Goal: Check status: Check status

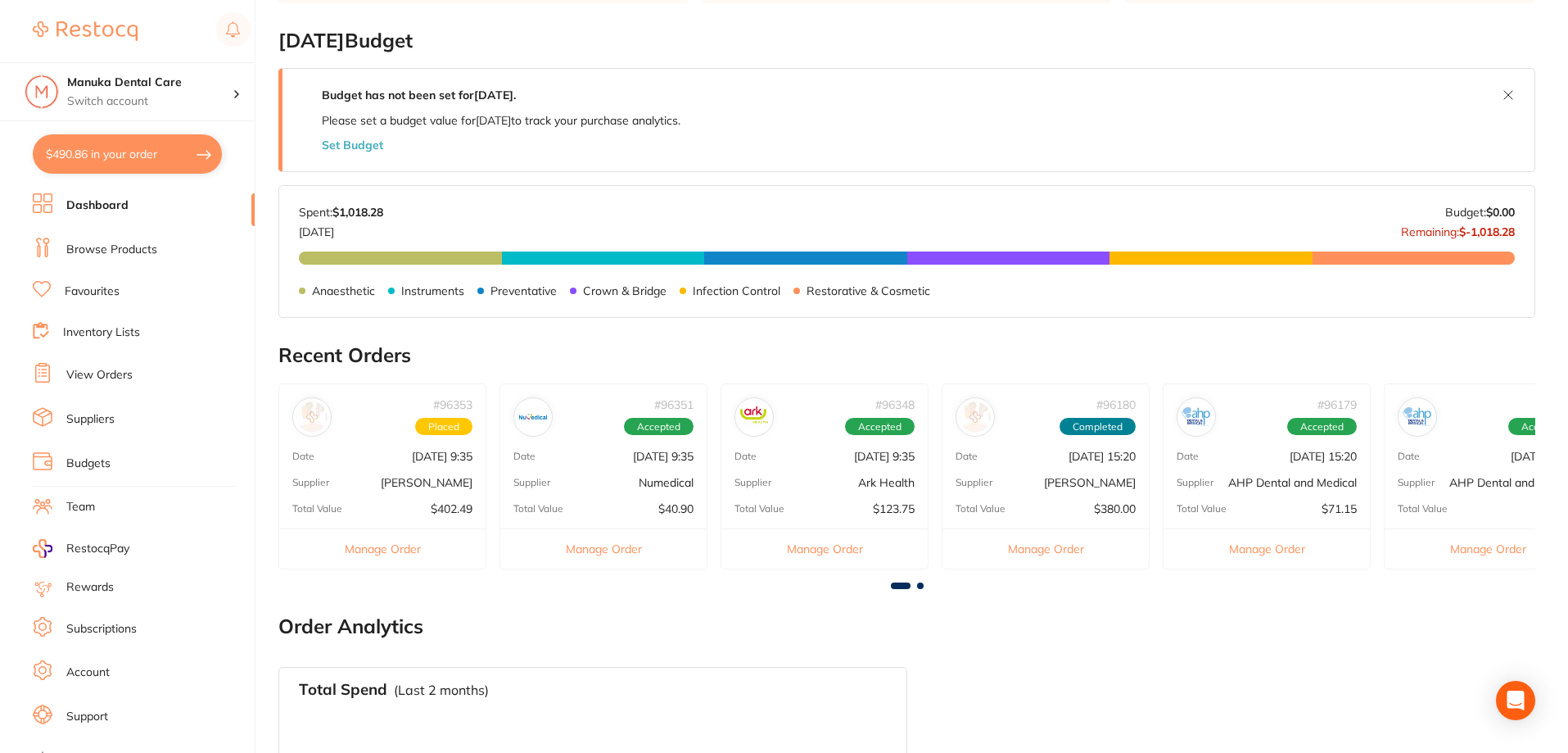
click at [87, 380] on link "View Orders" at bounding box center [100, 375] width 66 height 16
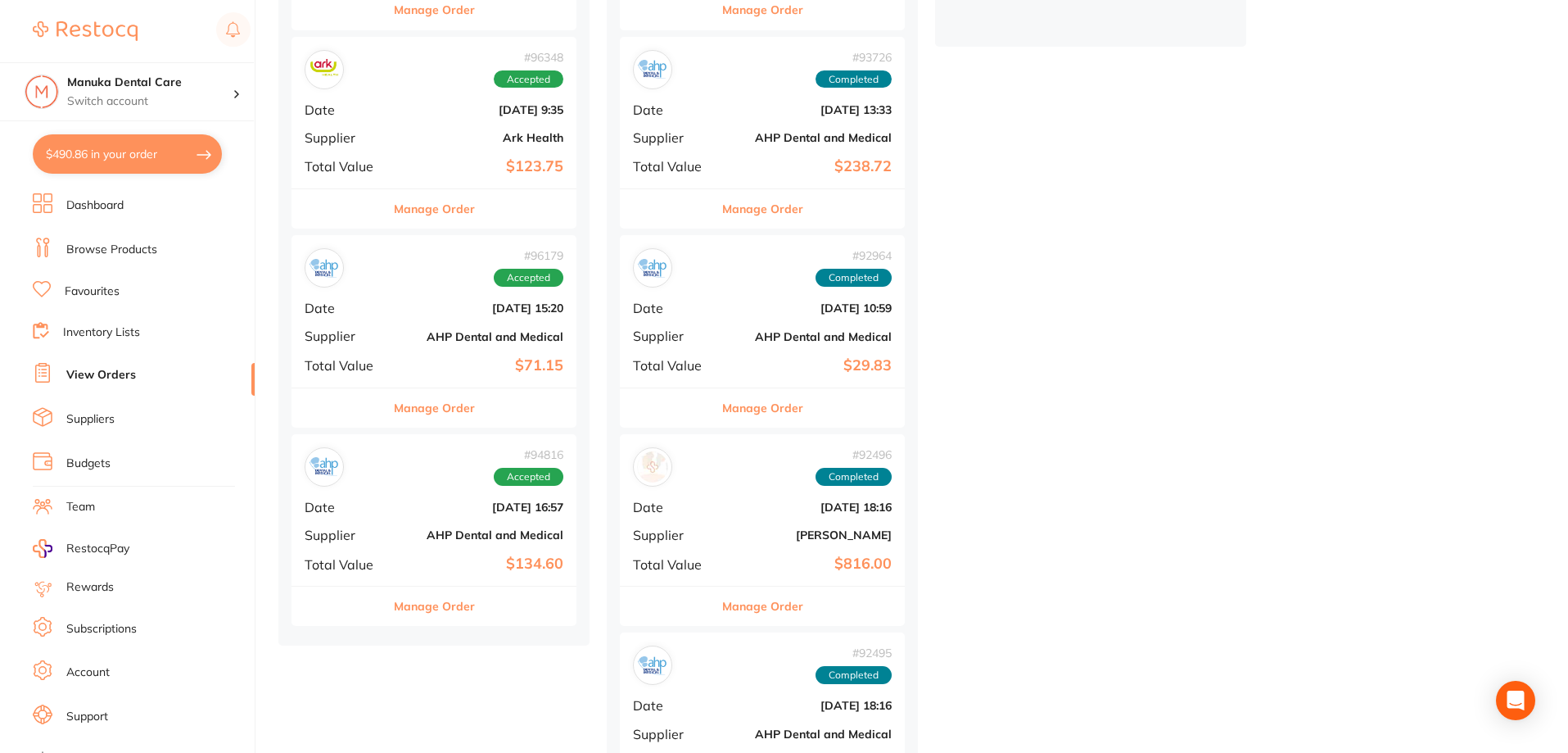
scroll to position [522, 0]
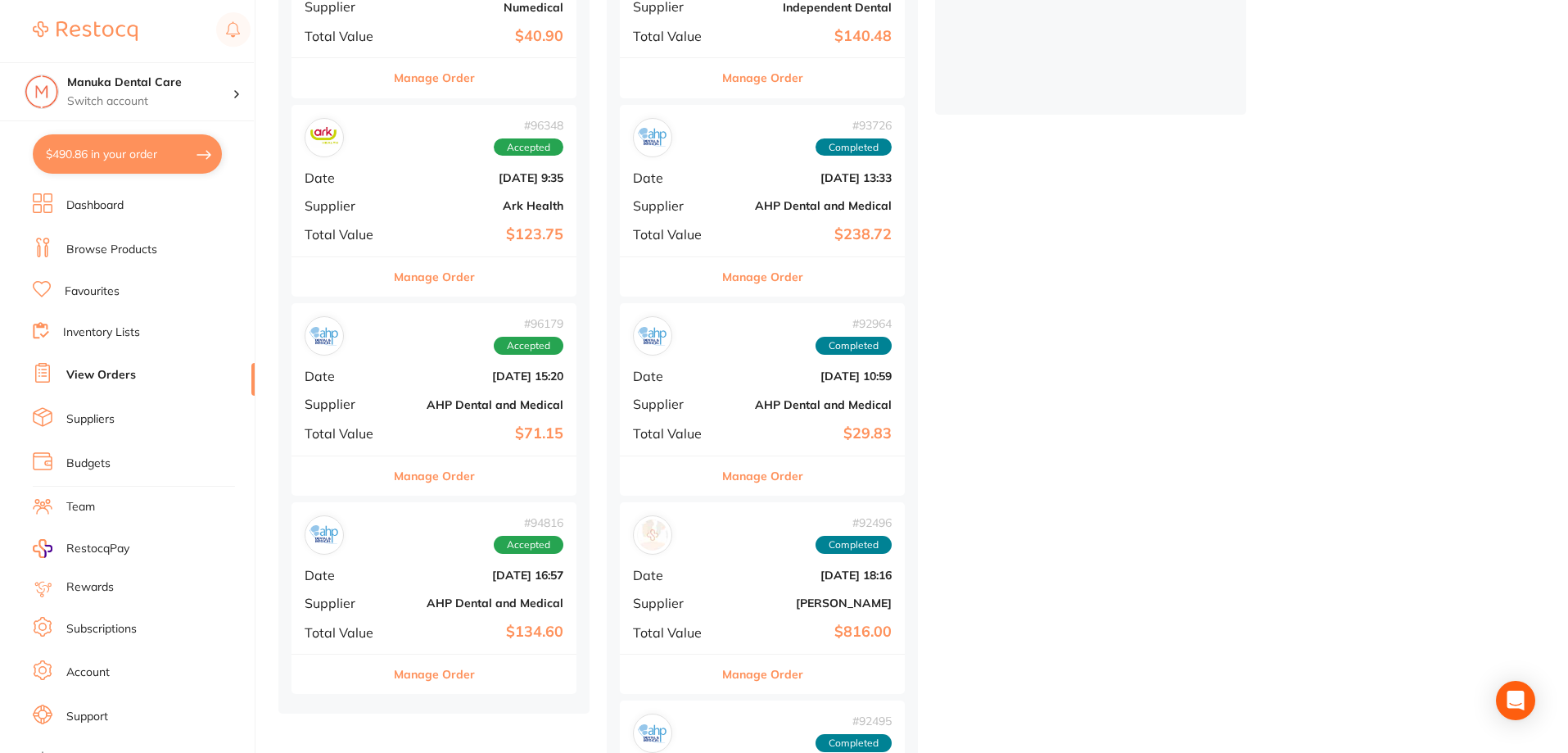
click at [123, 414] on li "Suppliers" at bounding box center [144, 419] width 222 height 24
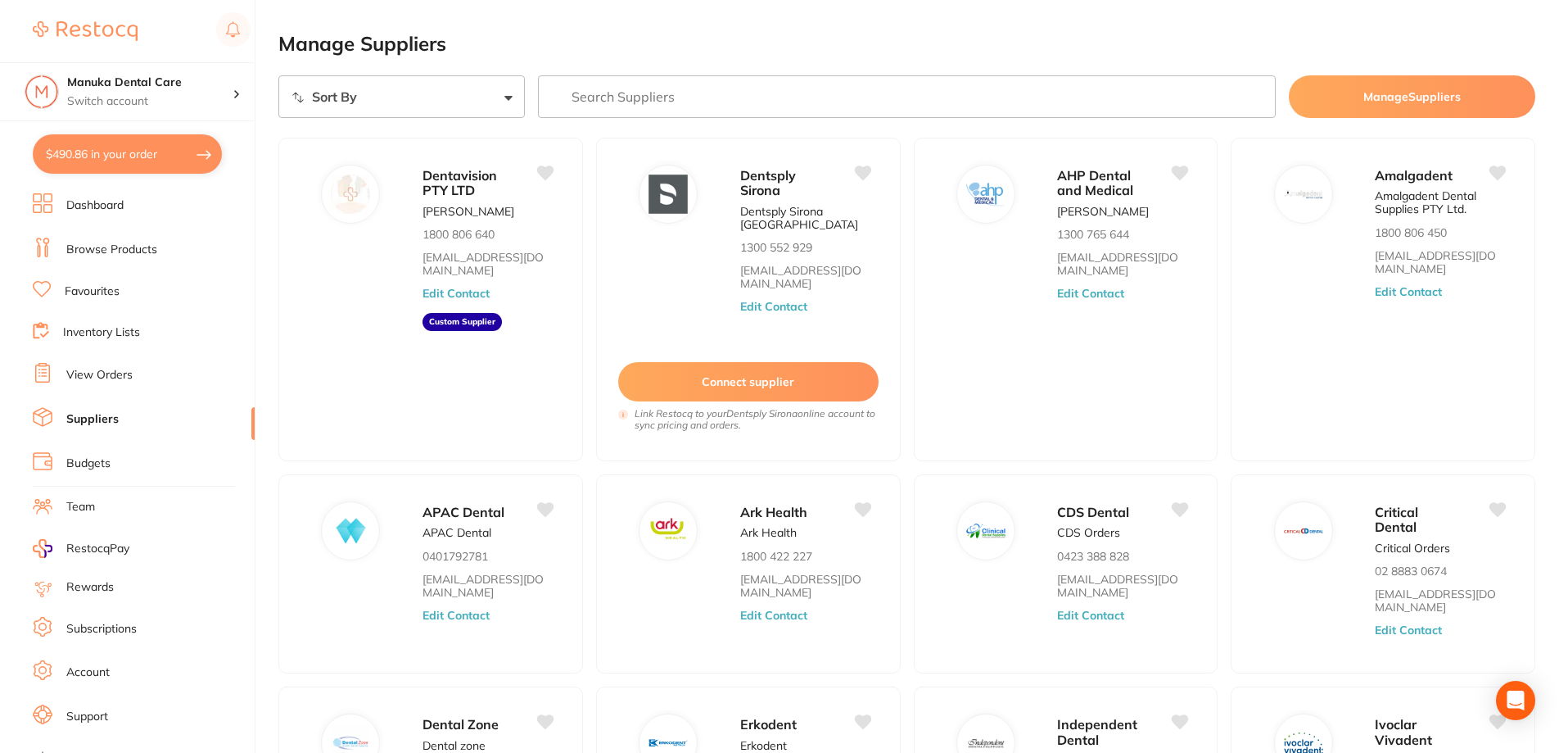
click at [723, 100] on input "search" at bounding box center [907, 97] width 739 height 43
type input "g"
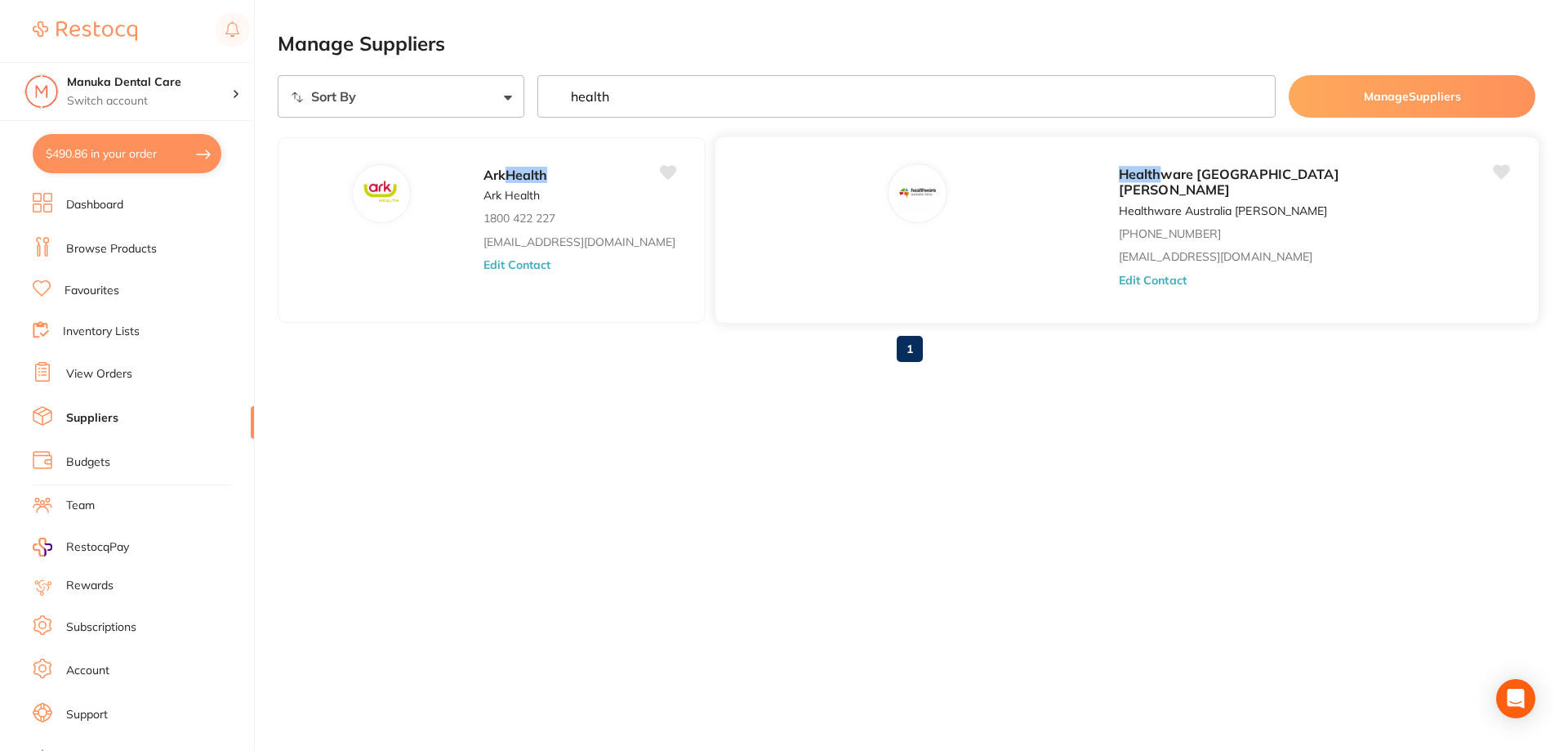
type input "health"
click at [1118, 173] on em "Health" at bounding box center [1140, 173] width 43 height 16
click at [1118, 274] on button "Edit Contact" at bounding box center [1152, 280] width 68 height 13
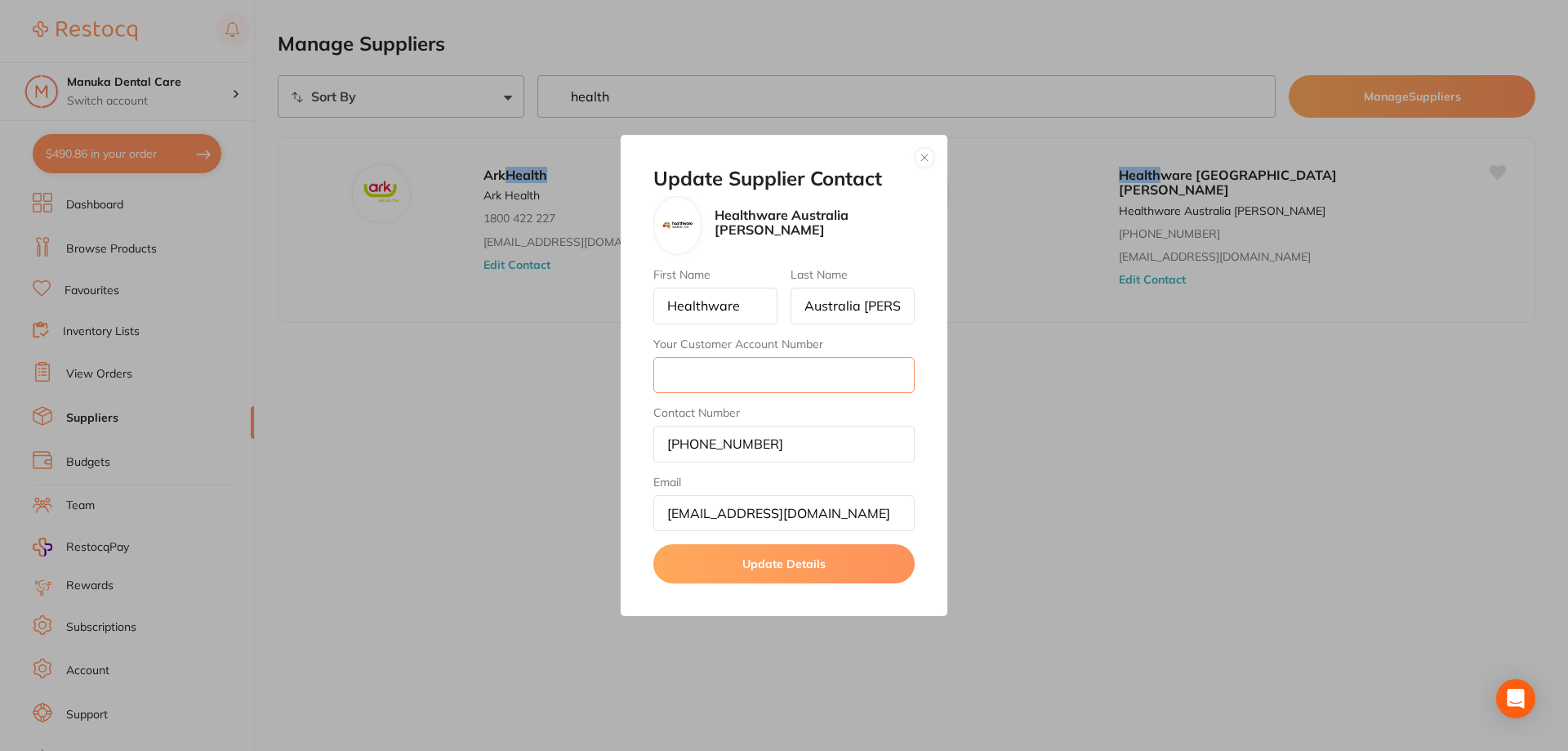
click at [744, 357] on input "Your Customer Account Number" at bounding box center [784, 375] width 261 height 36
paste input "2MDC7"
type input "2MDC7"
drag, startPoint x: 760, startPoint y: 560, endPoint x: 748, endPoint y: 553, distance: 13.9
click at [760, 560] on button "Update Details" at bounding box center [784, 563] width 261 height 39
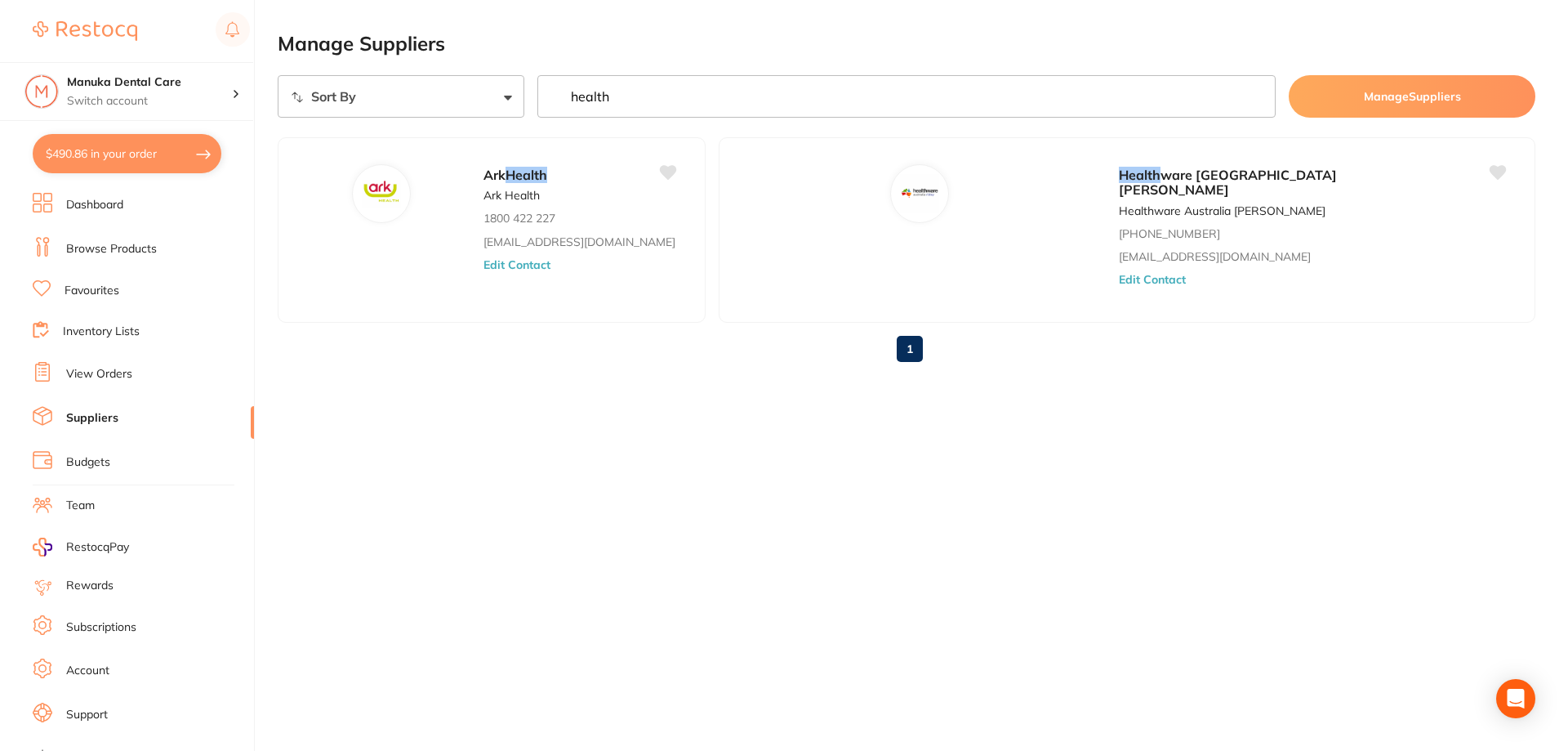
click at [105, 199] on link "Dashboard" at bounding box center [95, 205] width 57 height 16
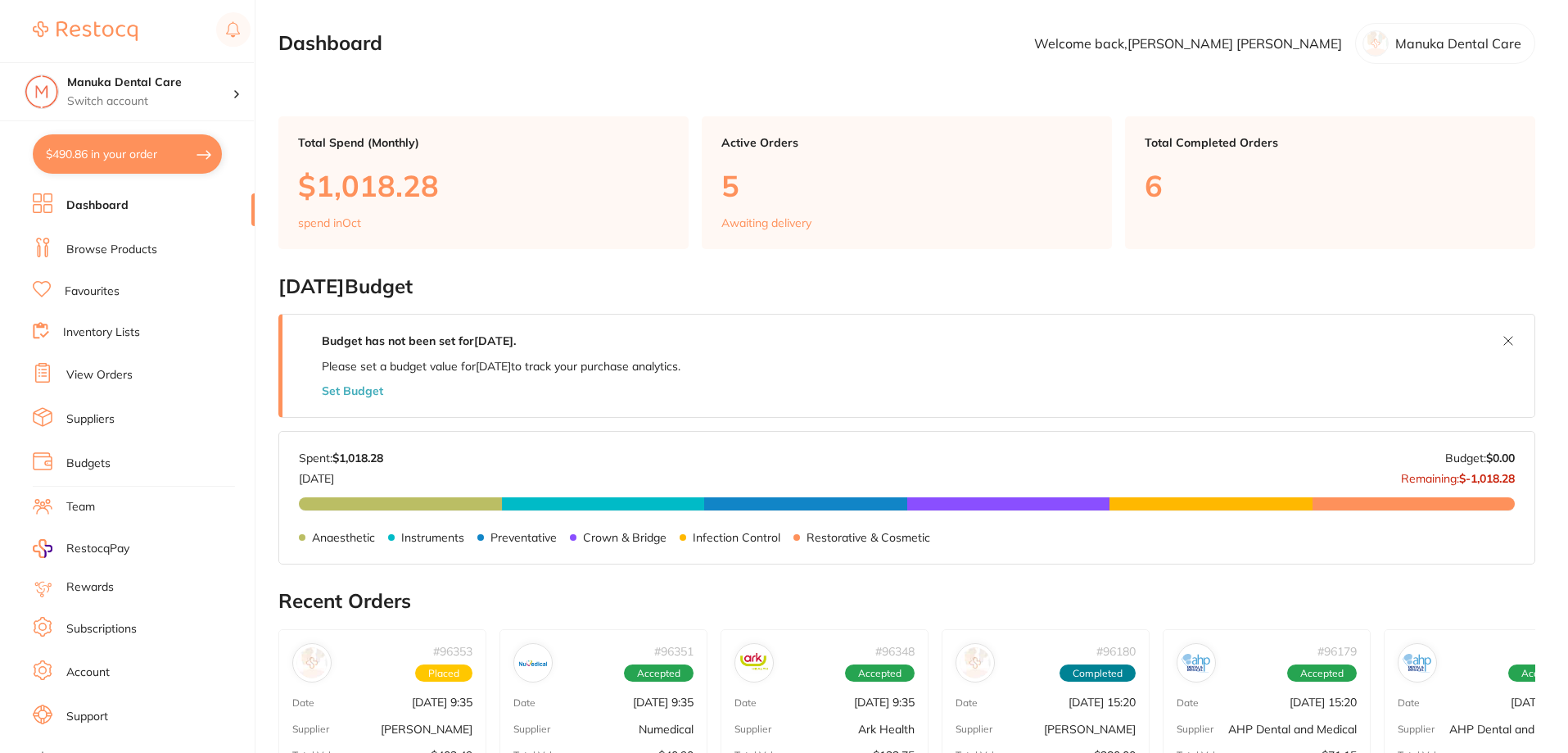
click at [100, 153] on button "$490.86 in your order" at bounding box center [127, 154] width 189 height 39
checkbox input "true"
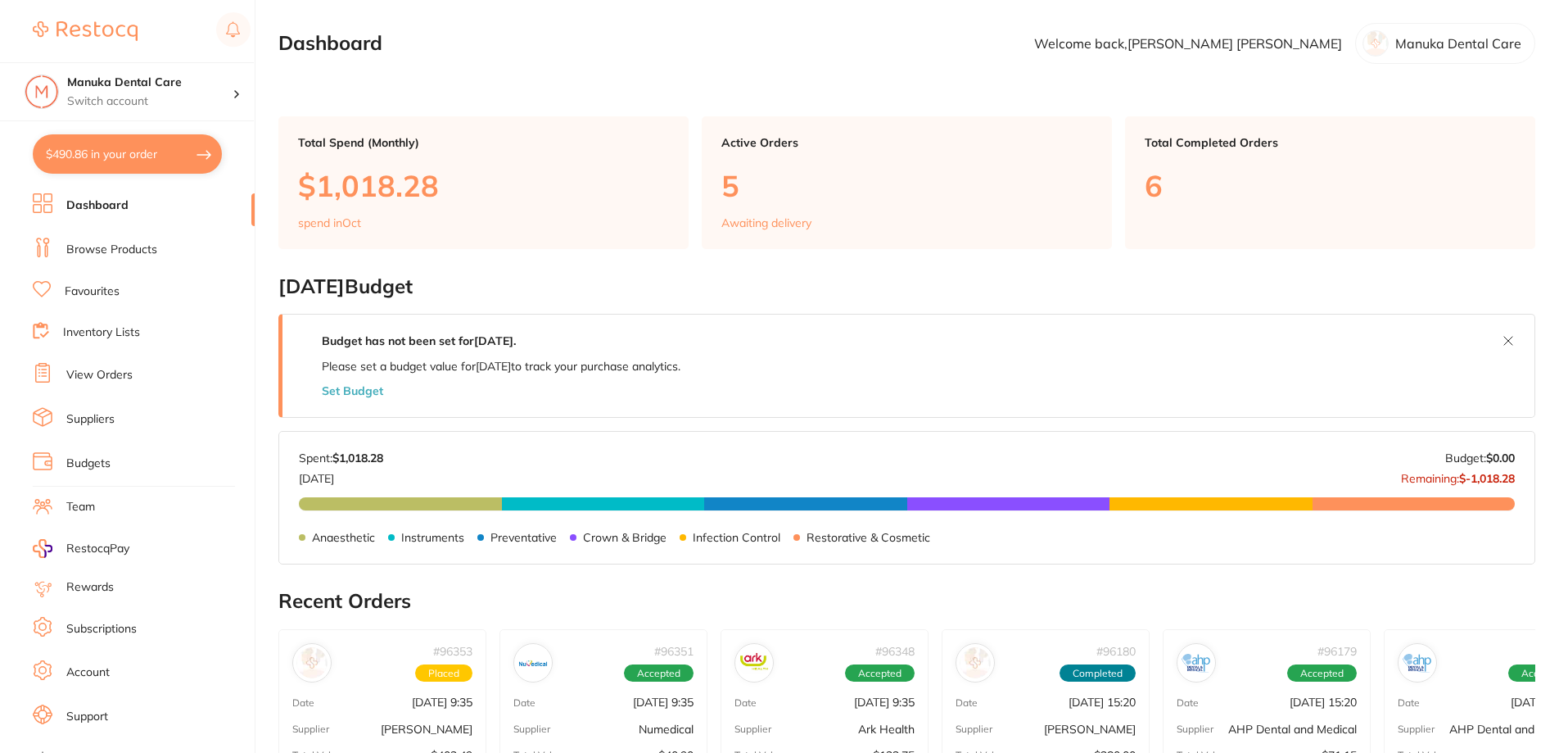
checkbox input "true"
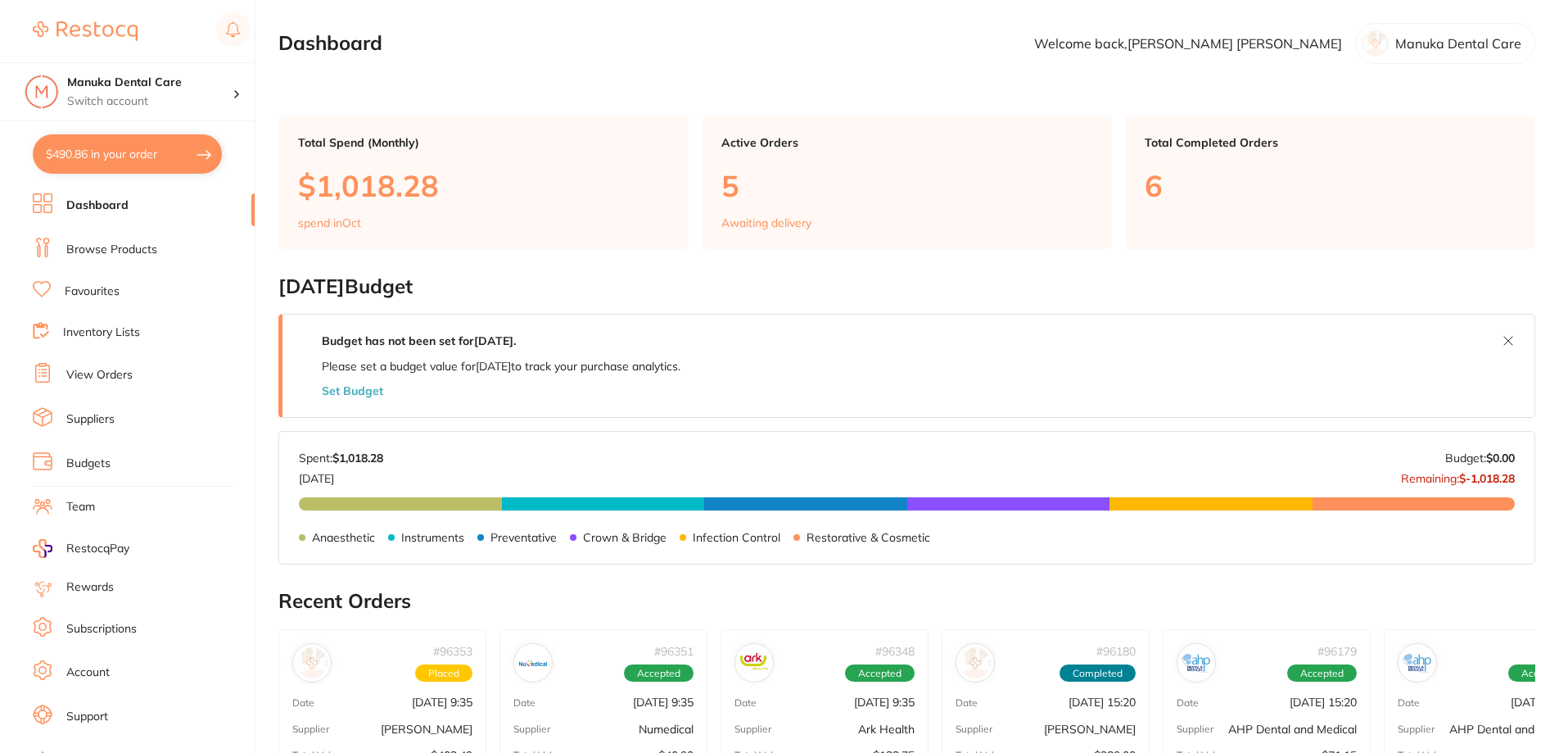
checkbox input "true"
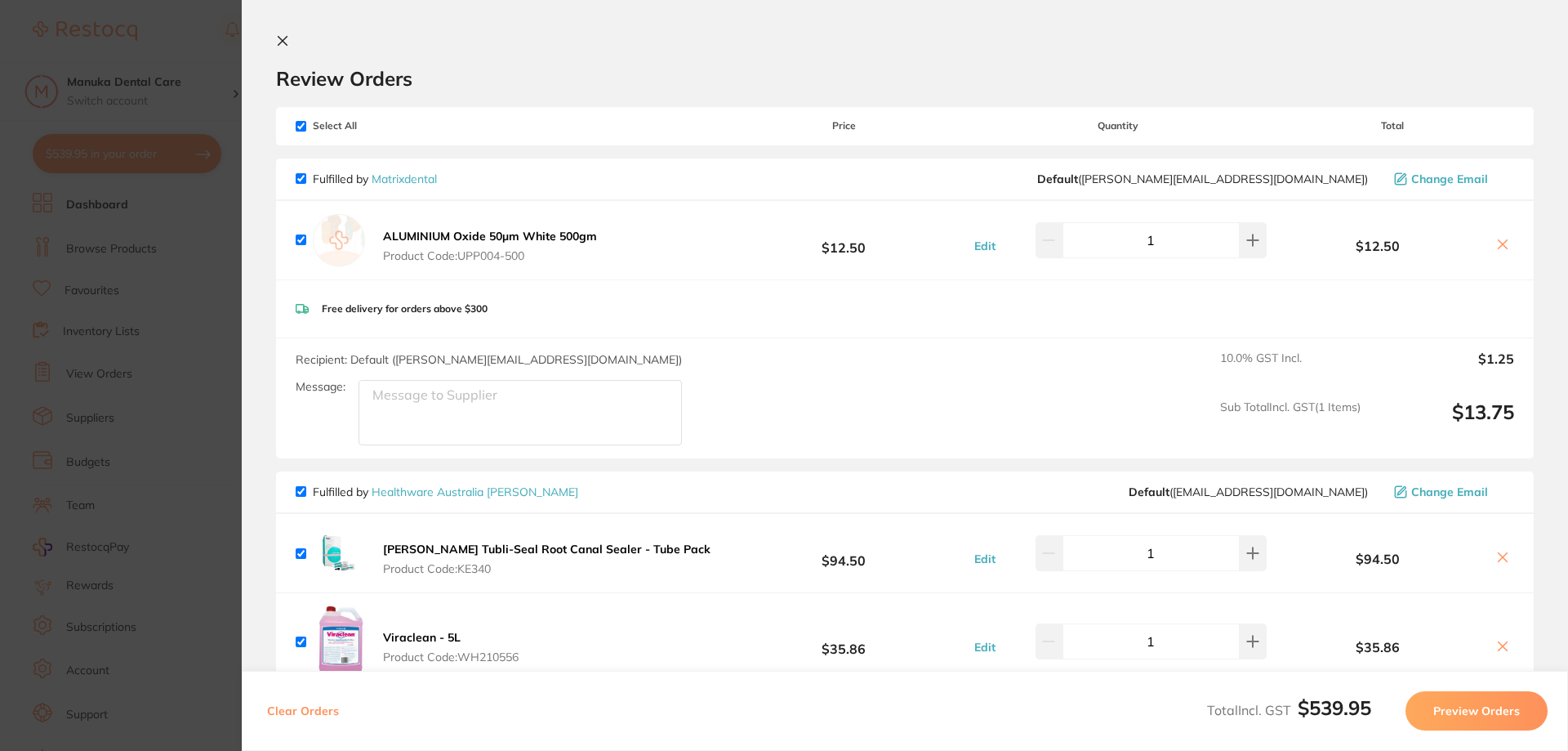
click at [135, 288] on section "Update RRP Set your pre negotiated price for this item. Item Agreed RRP (excl. …" at bounding box center [784, 376] width 1568 height 751
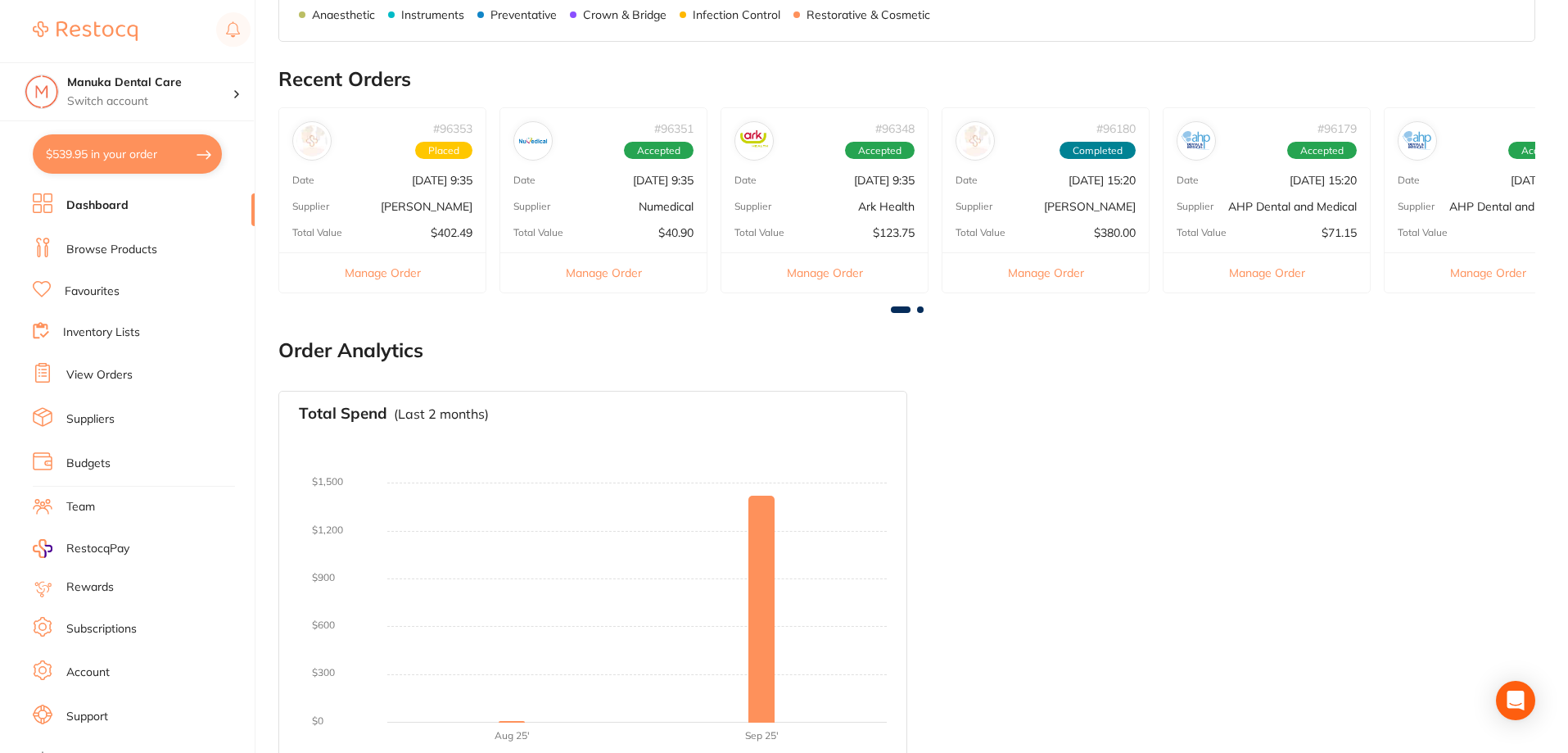
click at [148, 255] on link "Browse Products" at bounding box center [111, 249] width 91 height 16
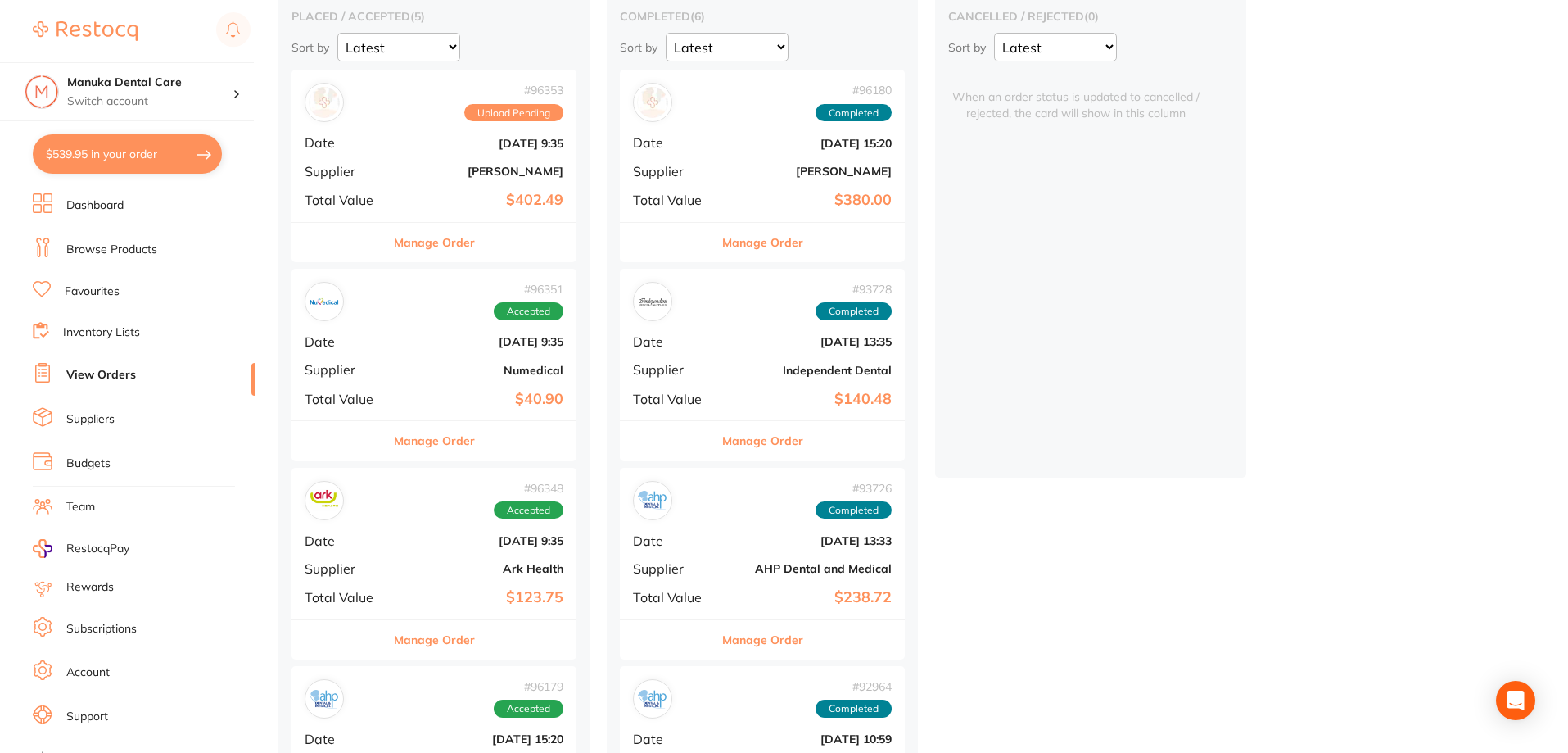
scroll to position [164, 0]
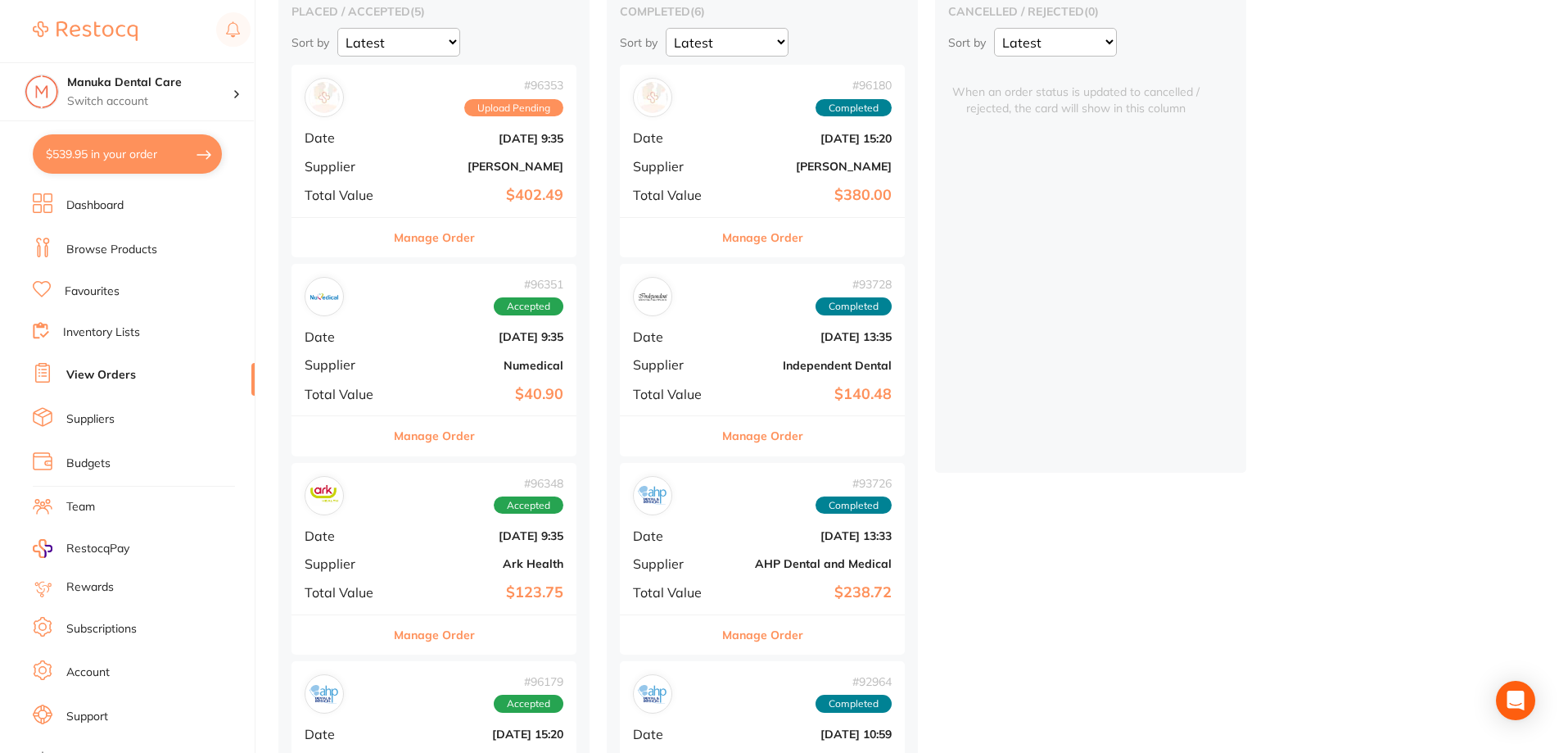
click at [706, 132] on span "Date" at bounding box center [673, 137] width 82 height 14
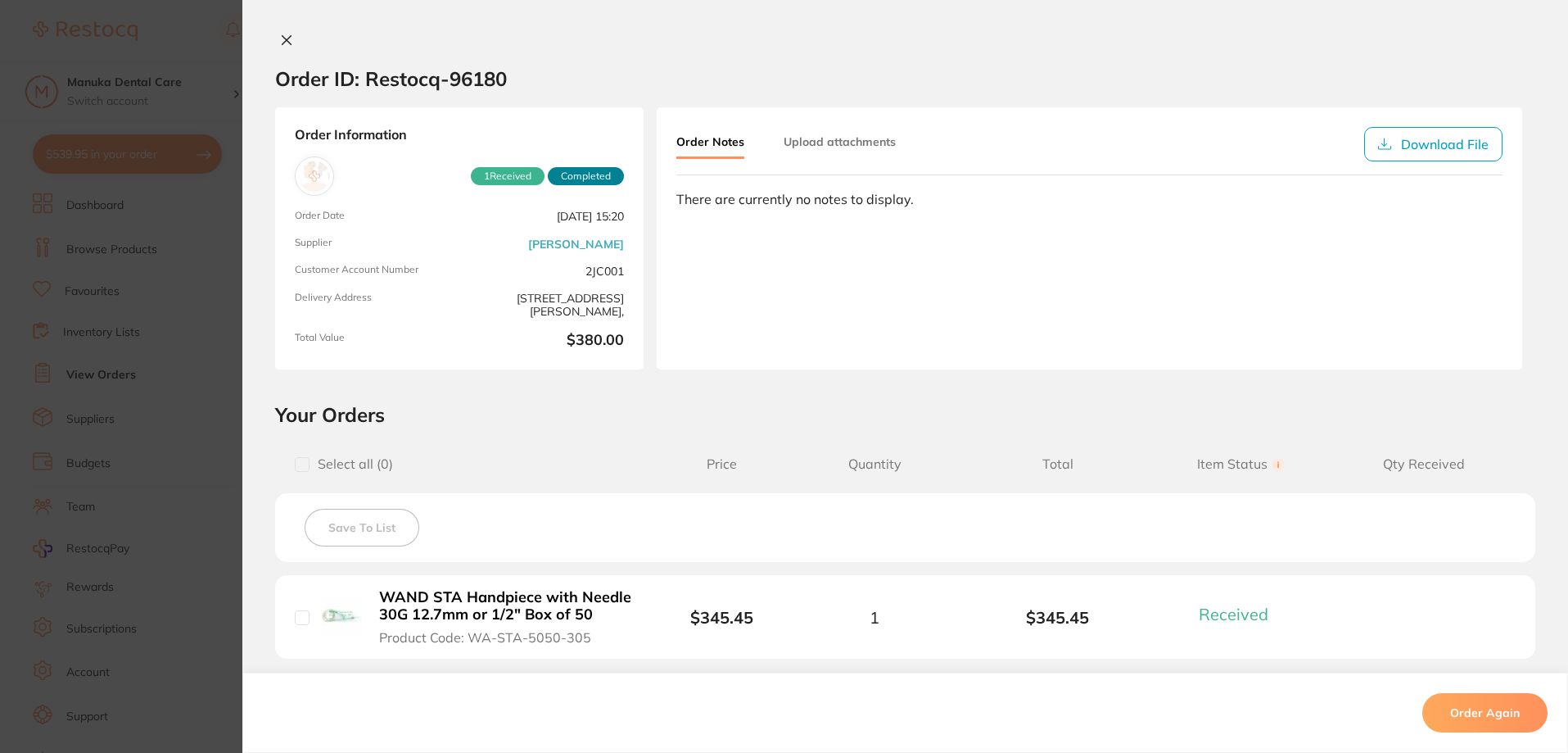
click at [283, 35] on icon at bounding box center [286, 39] width 13 height 13
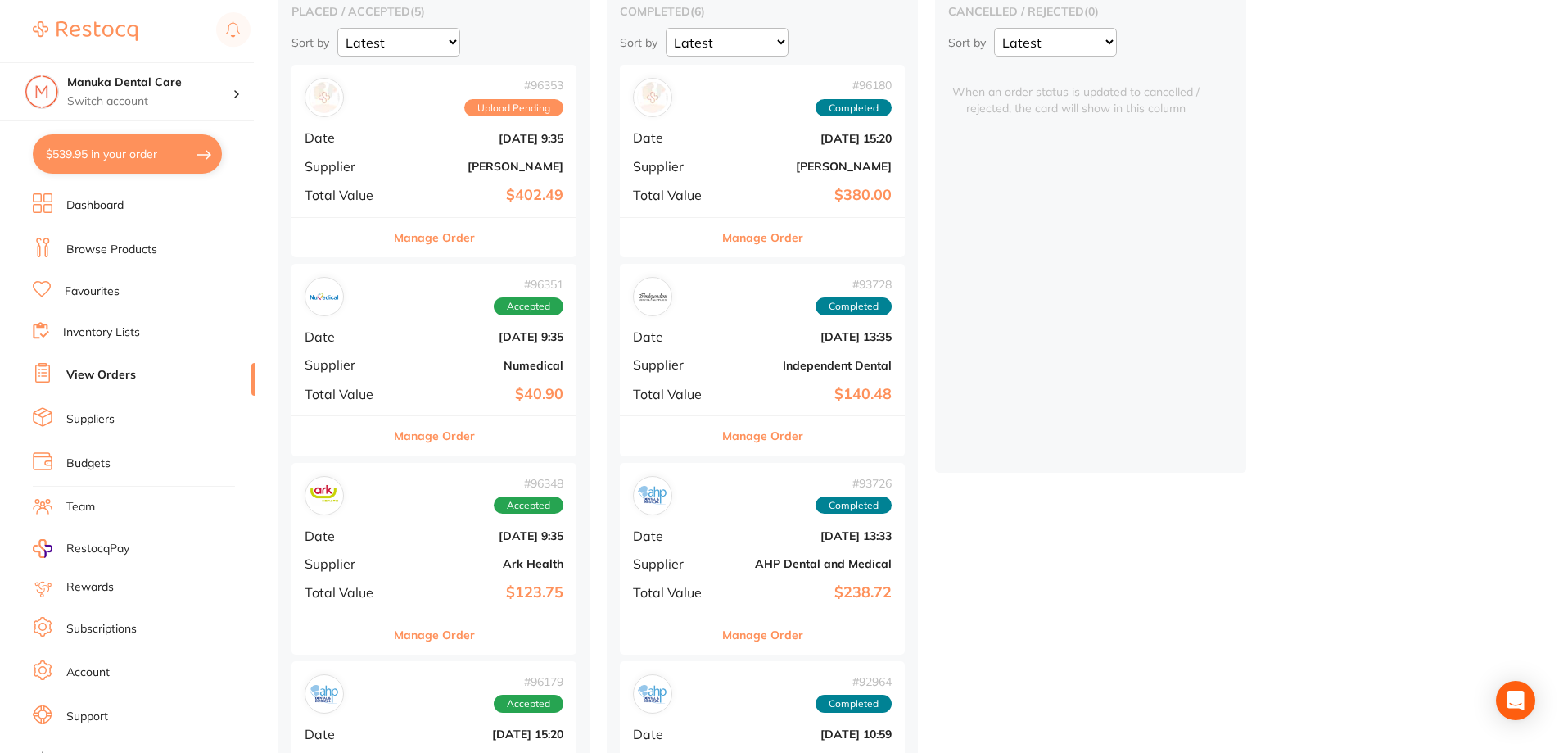
click at [779, 317] on div "# 93728 Completed Date [DATE] 13:35 Supplier Independent Dental Total Value $14…" at bounding box center [763, 339] width 285 height 151
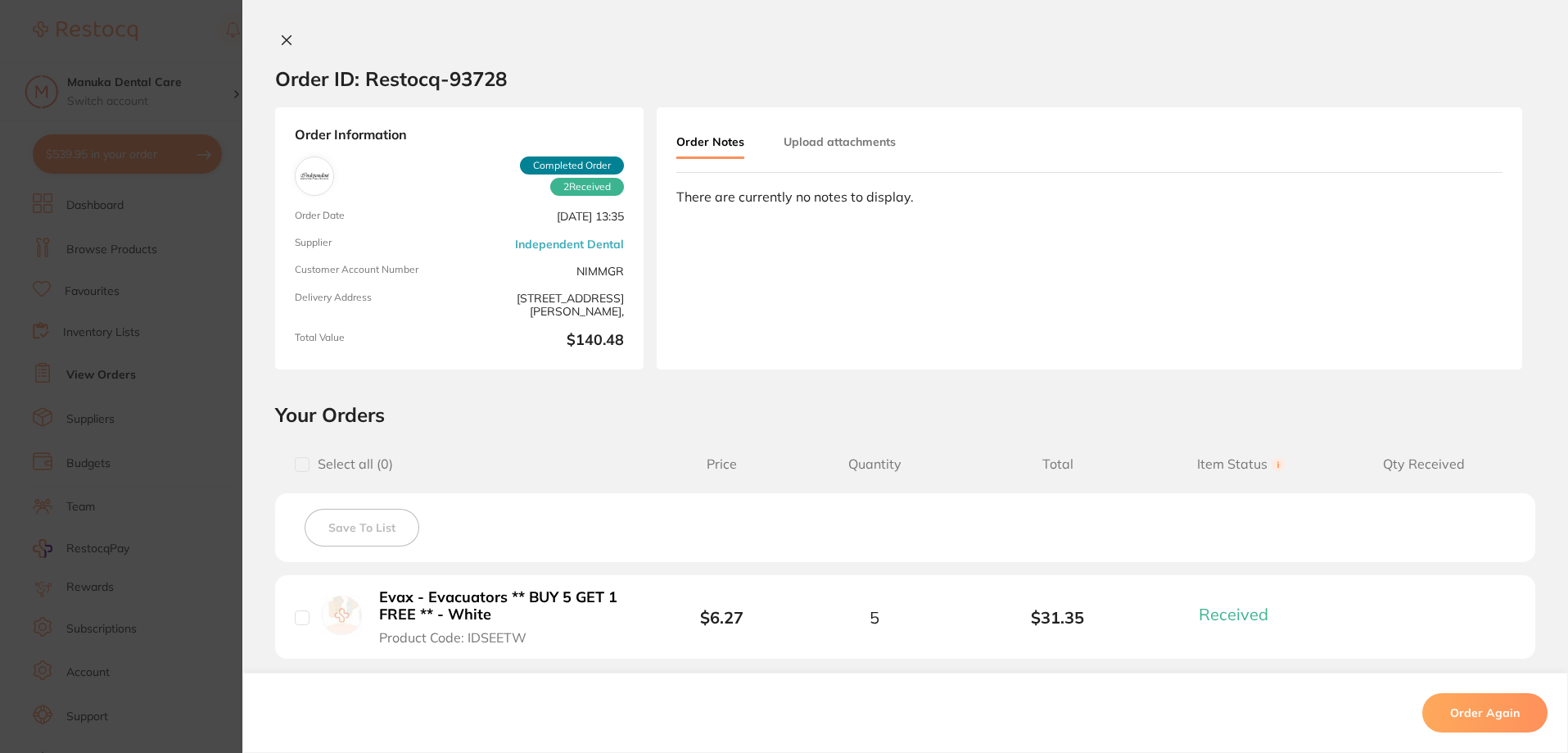
drag, startPoint x: 280, startPoint y: 38, endPoint x: 412, endPoint y: 195, distance: 205.1
click at [281, 37] on icon at bounding box center [286, 39] width 13 height 13
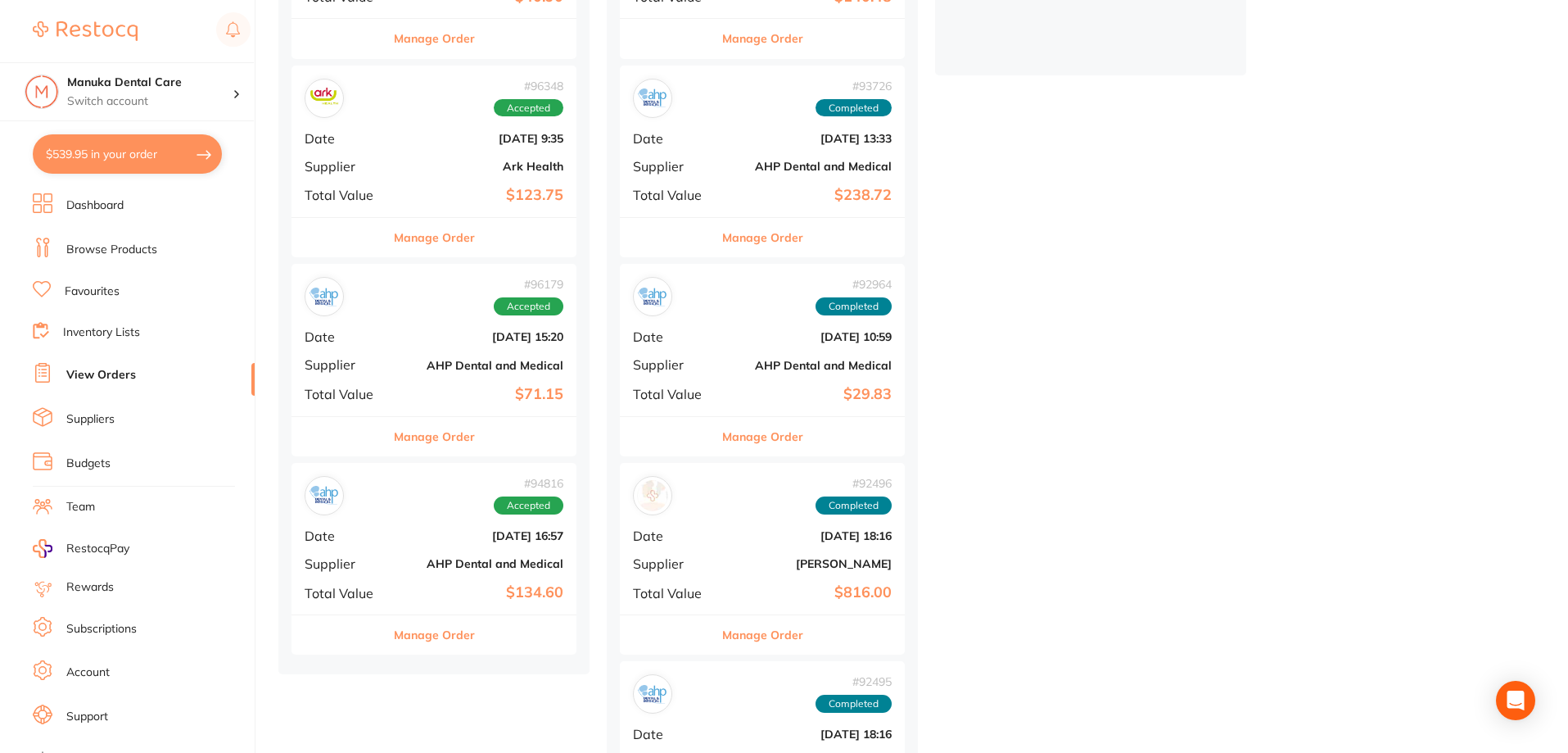
scroll to position [573, 0]
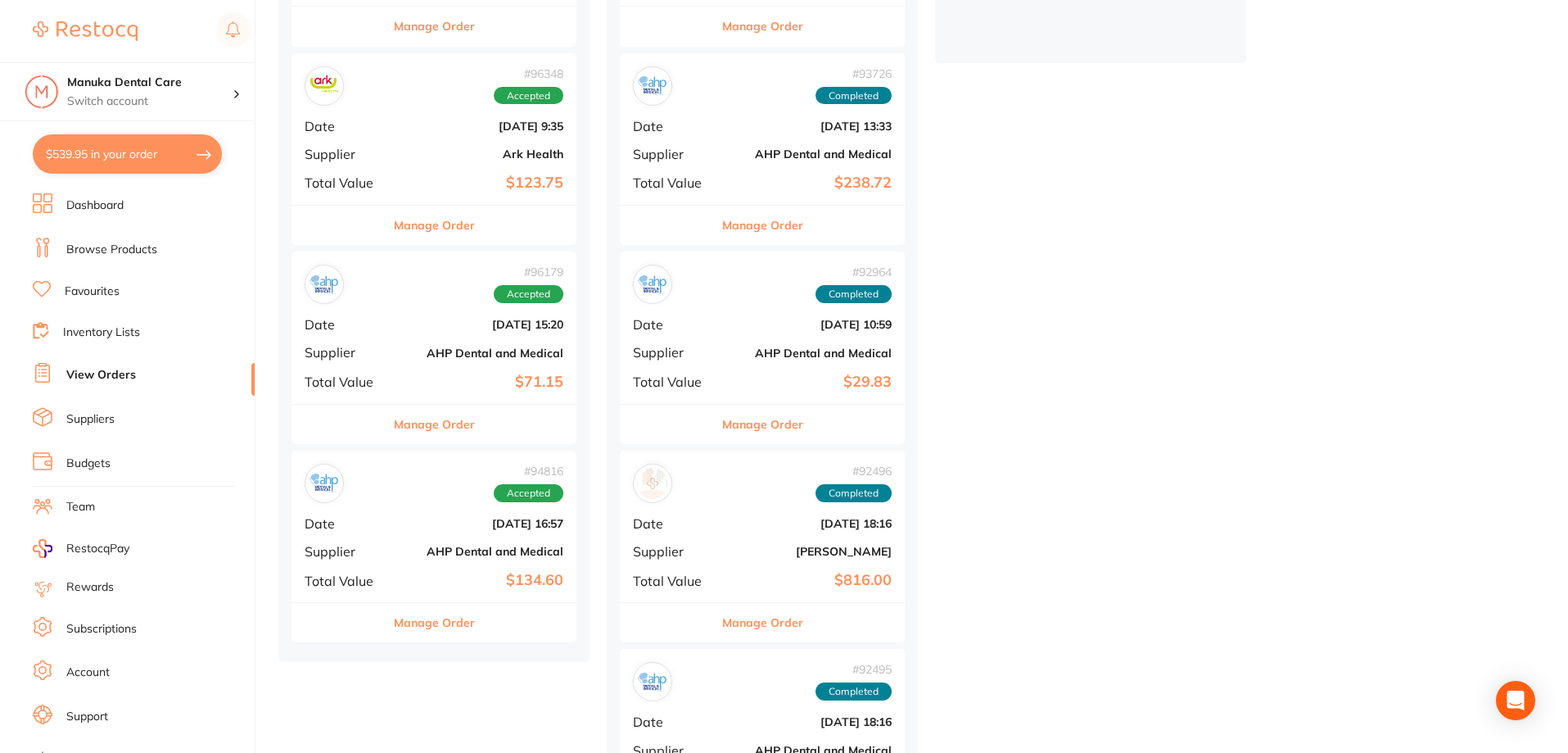
click at [441, 506] on div "# 94816 Accepted Date [DATE] 16:57 Supplier AHP Dental and Medical Total Value …" at bounding box center [434, 525] width 285 height 151
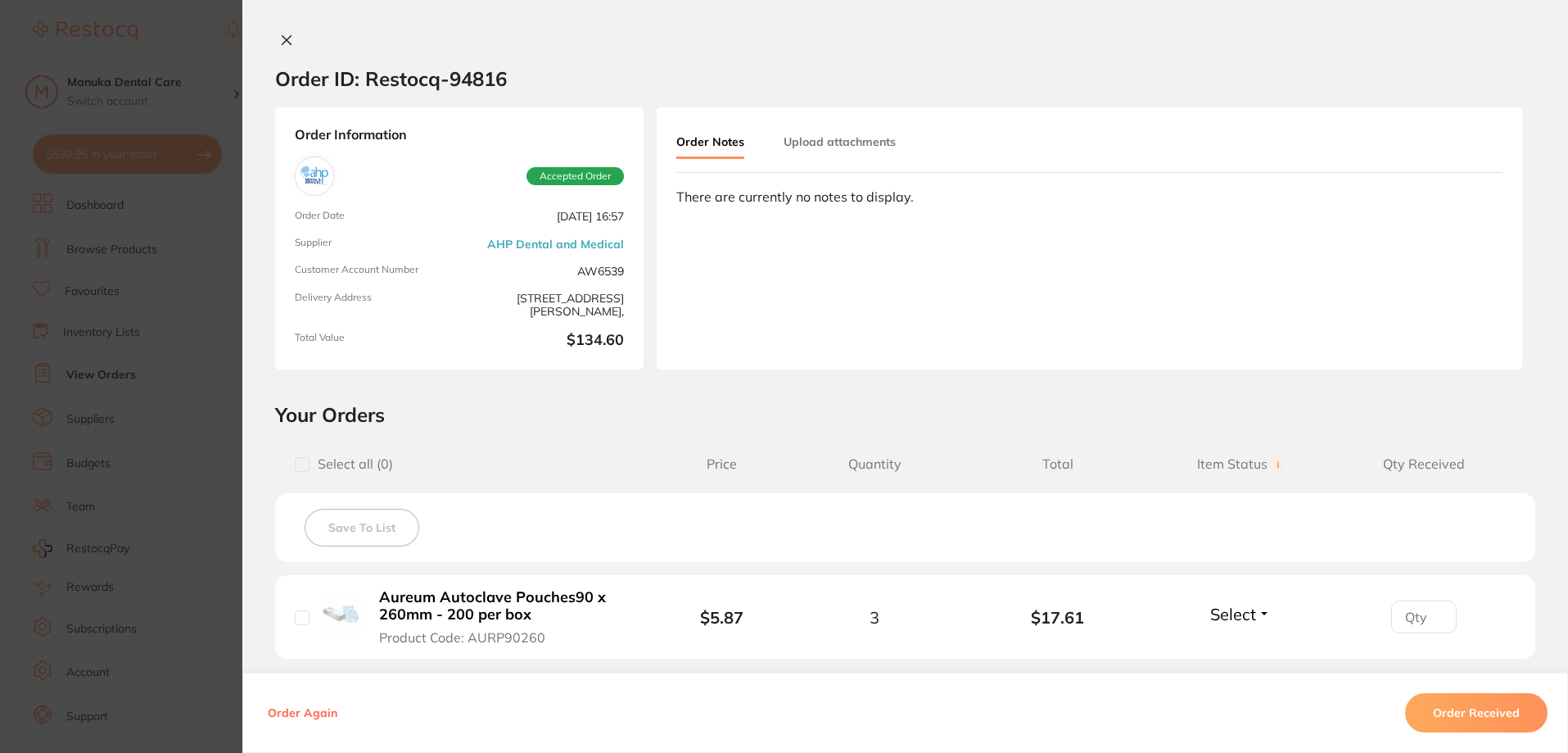
click at [279, 33] on button at bounding box center [287, 41] width 23 height 17
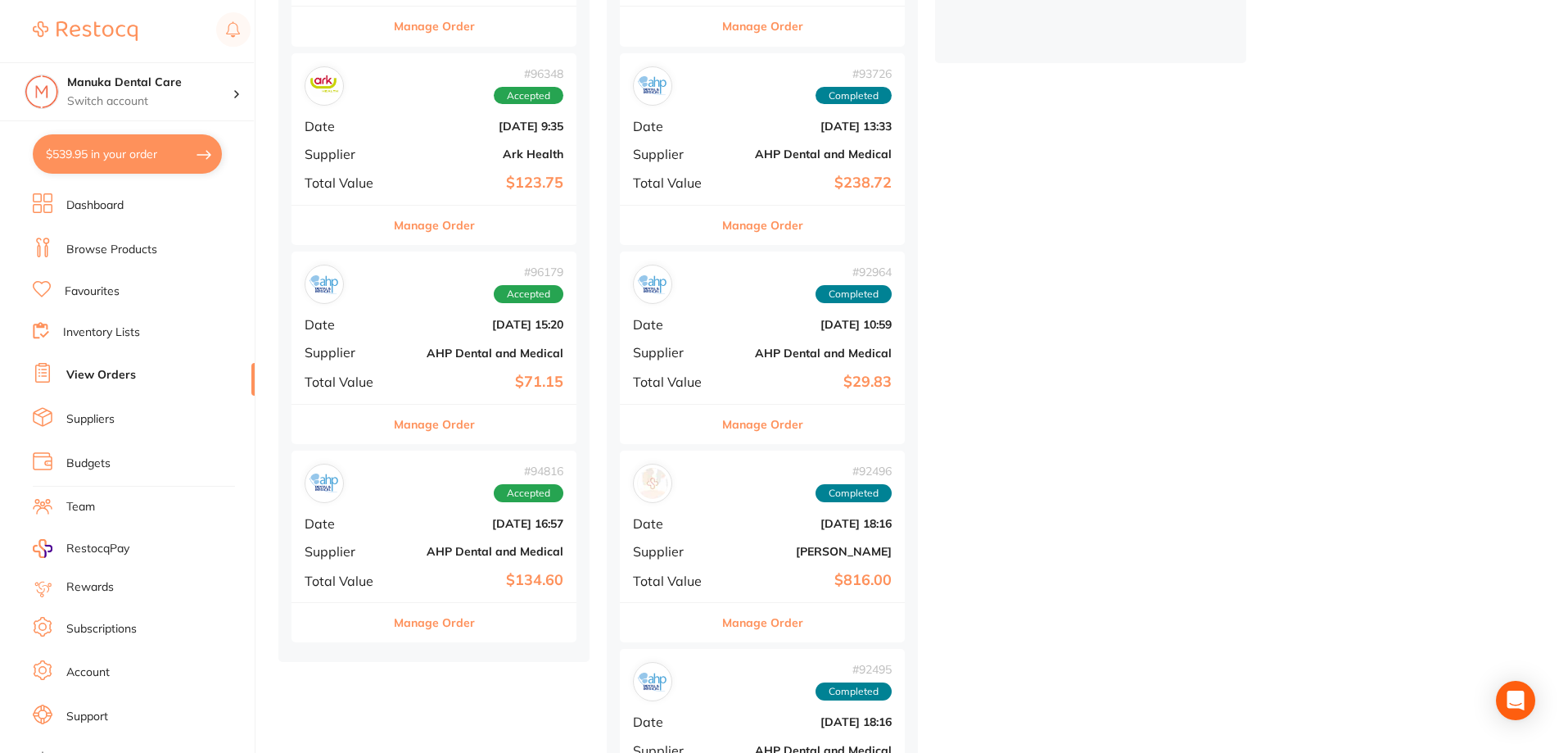
click at [464, 338] on div "# 96179 Accepted Date [DATE] 15:20 Supplier AHP Dental and Medical Total Value …" at bounding box center [434, 326] width 285 height 151
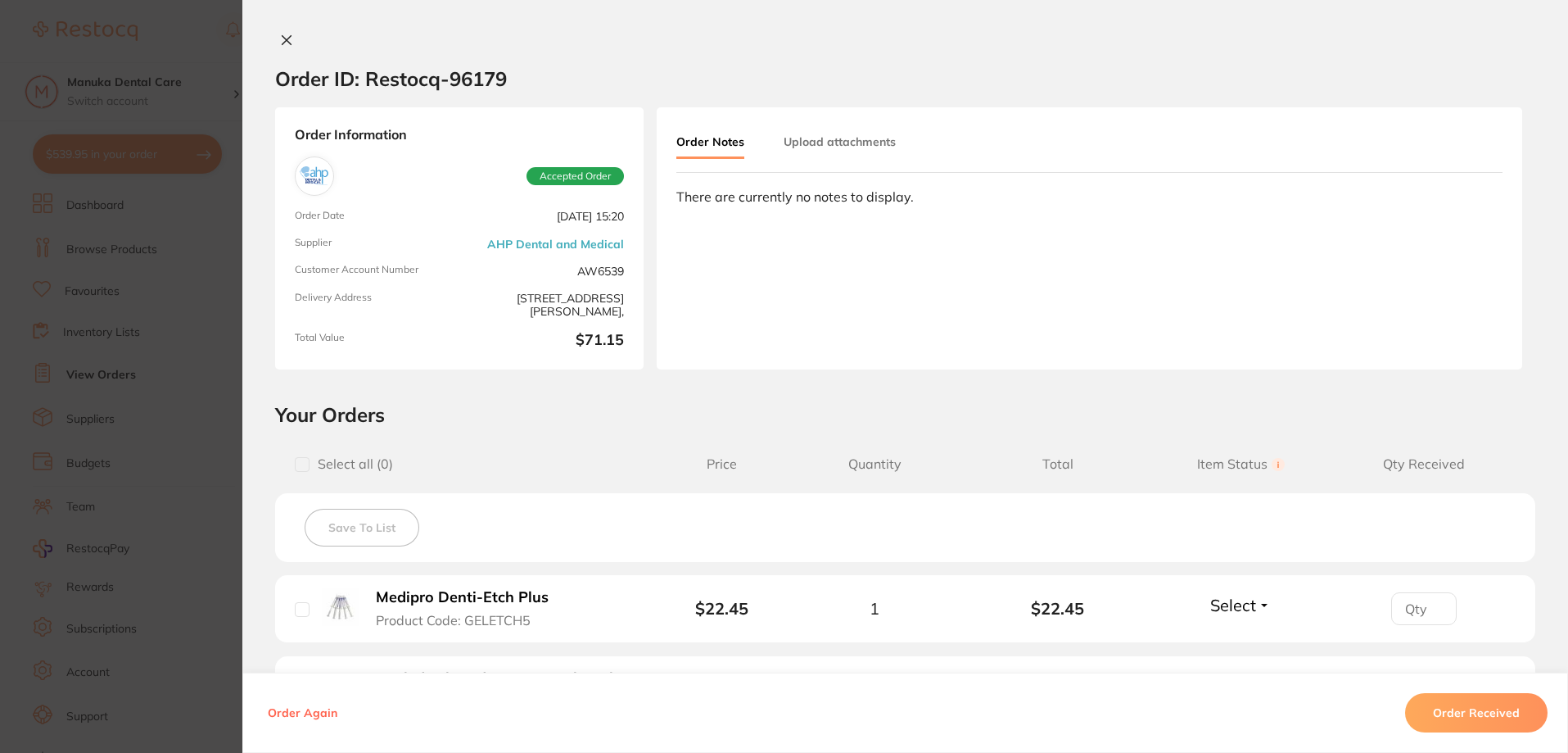
click at [280, 39] on icon at bounding box center [286, 39] width 13 height 13
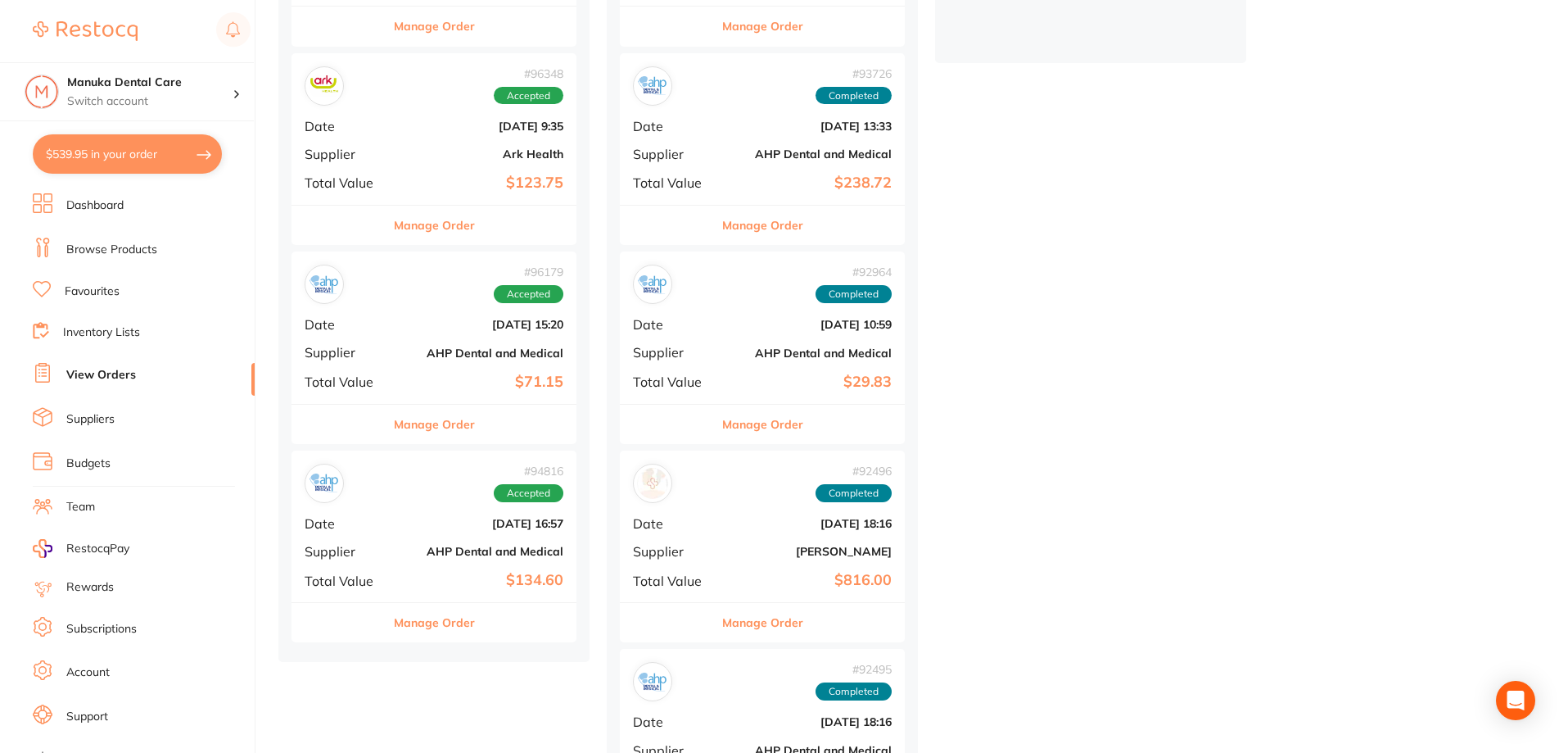
click at [478, 173] on div "# 96348 Accepted Date [DATE] 9:35 Supplier Ark Health Total Value $123.75" at bounding box center [434, 128] width 285 height 151
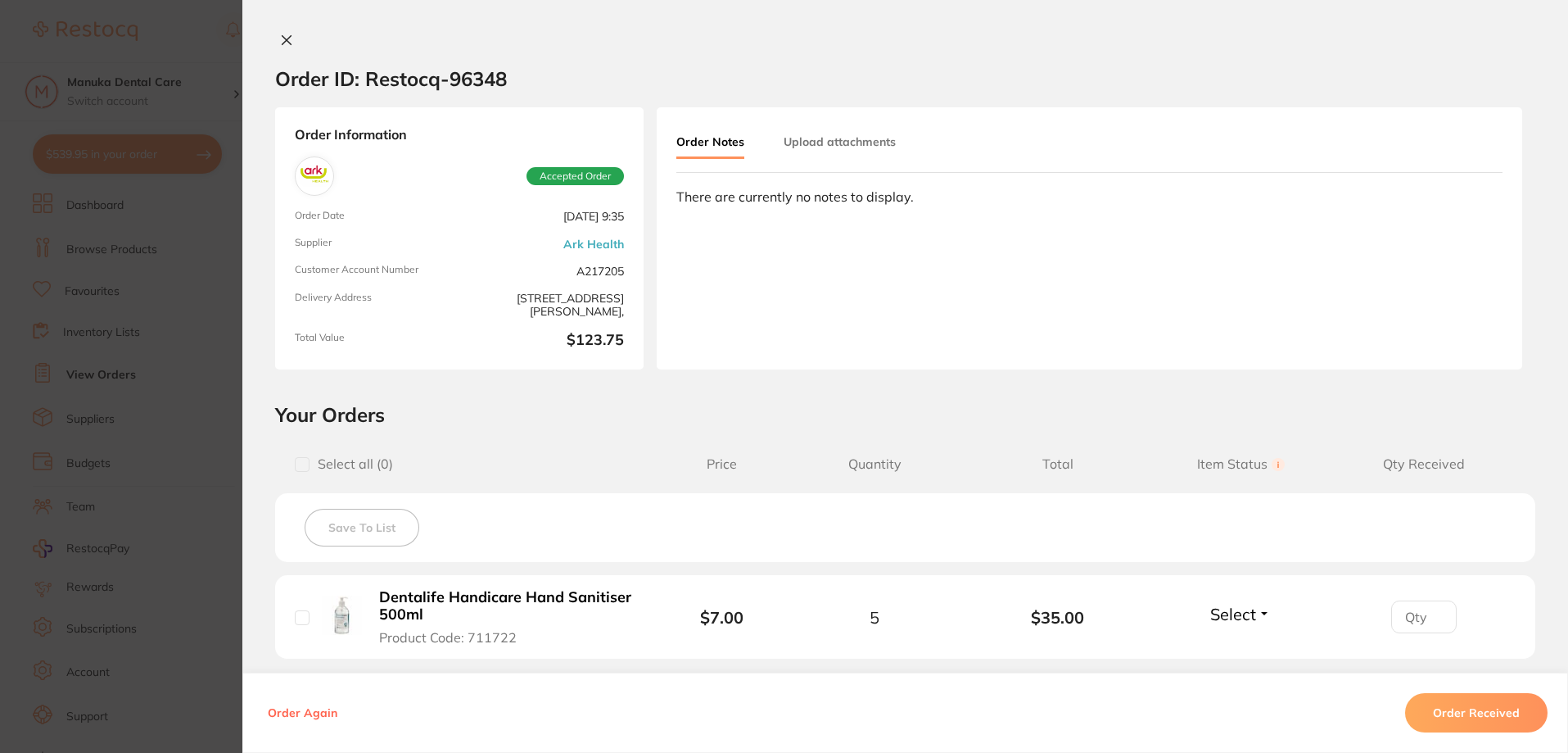
click at [275, 36] on button at bounding box center [287, 41] width 23 height 17
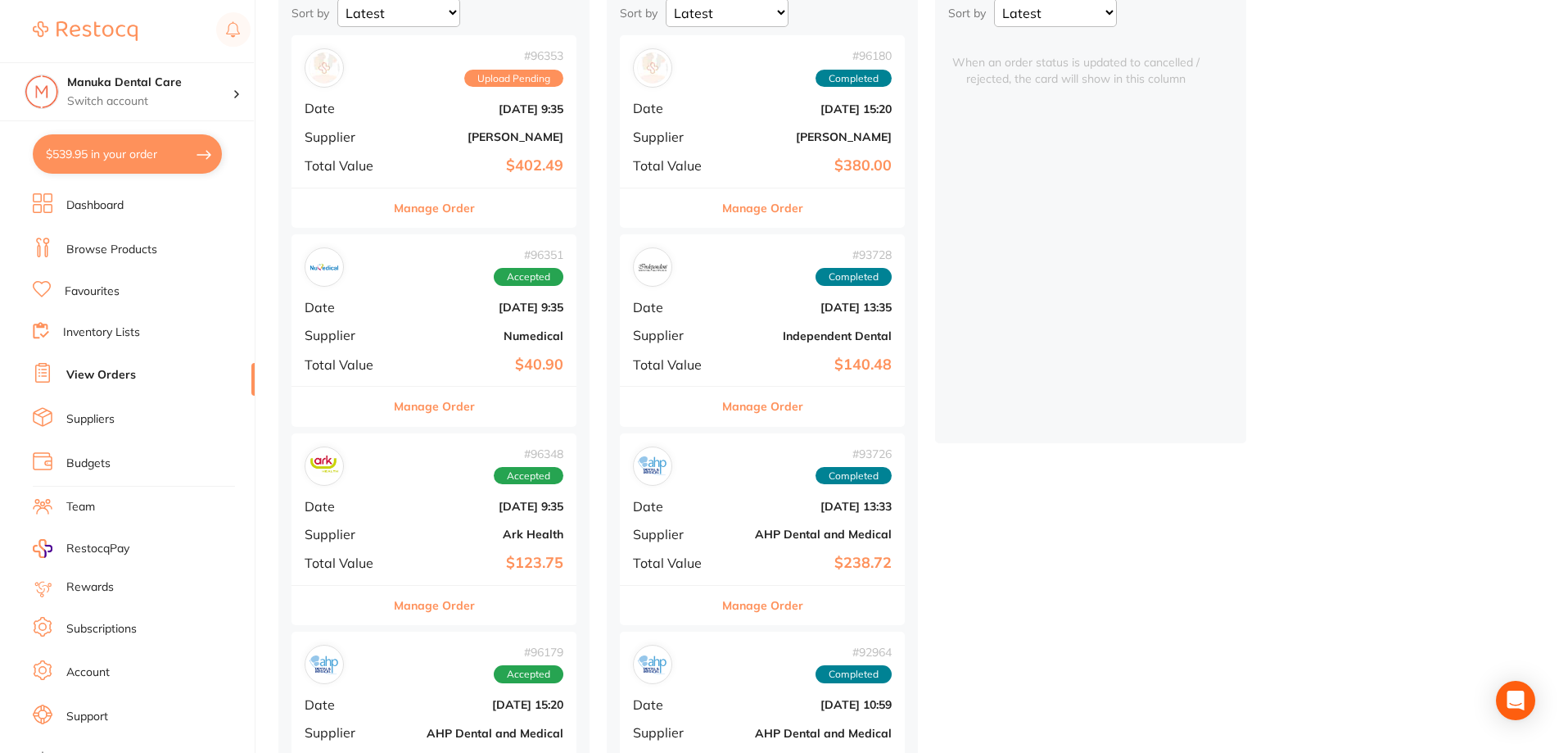
scroll to position [164, 0]
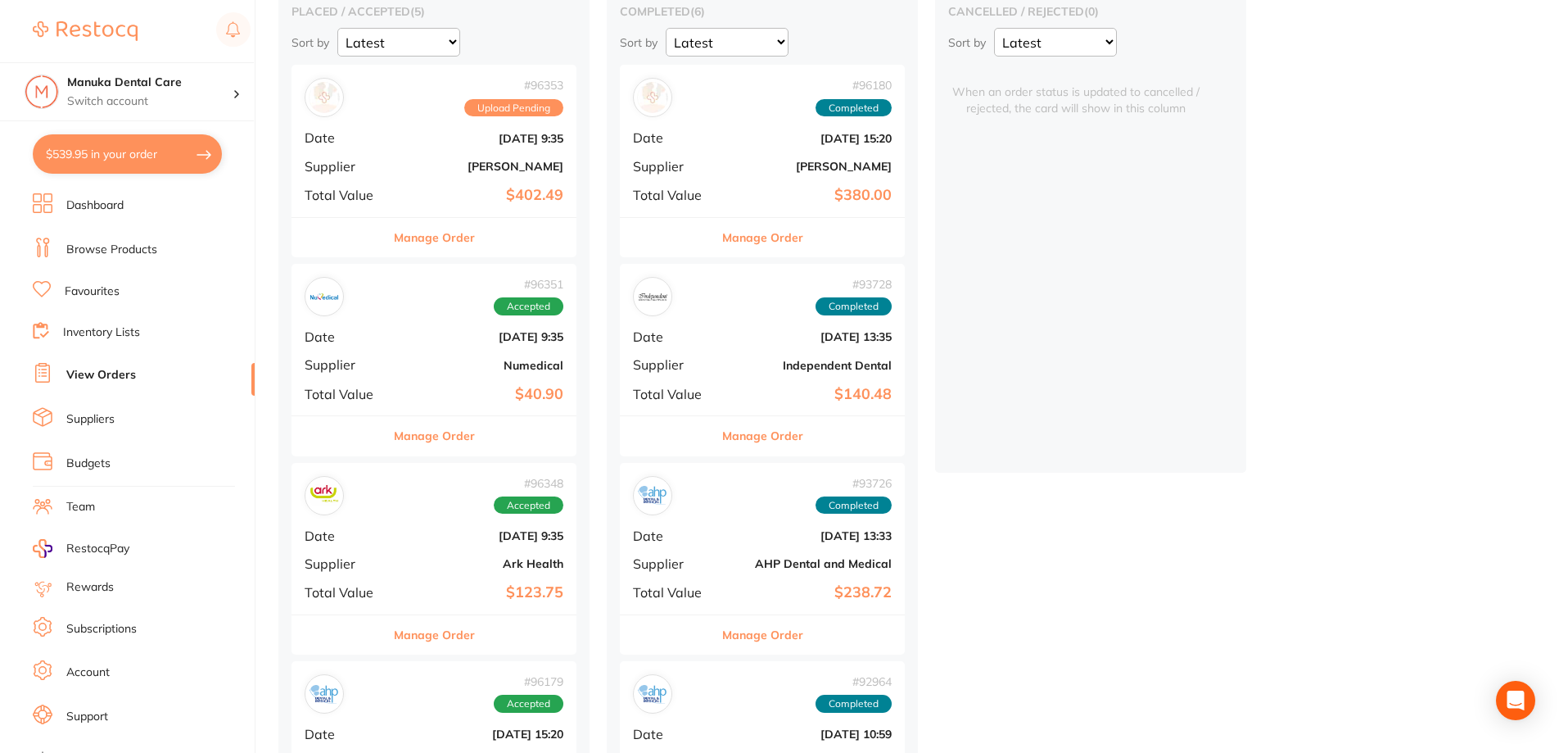
click at [406, 324] on div "# 96351 Accepted Date [DATE] 9:35 Supplier Numedical Total Value $40.90" at bounding box center [434, 339] width 285 height 151
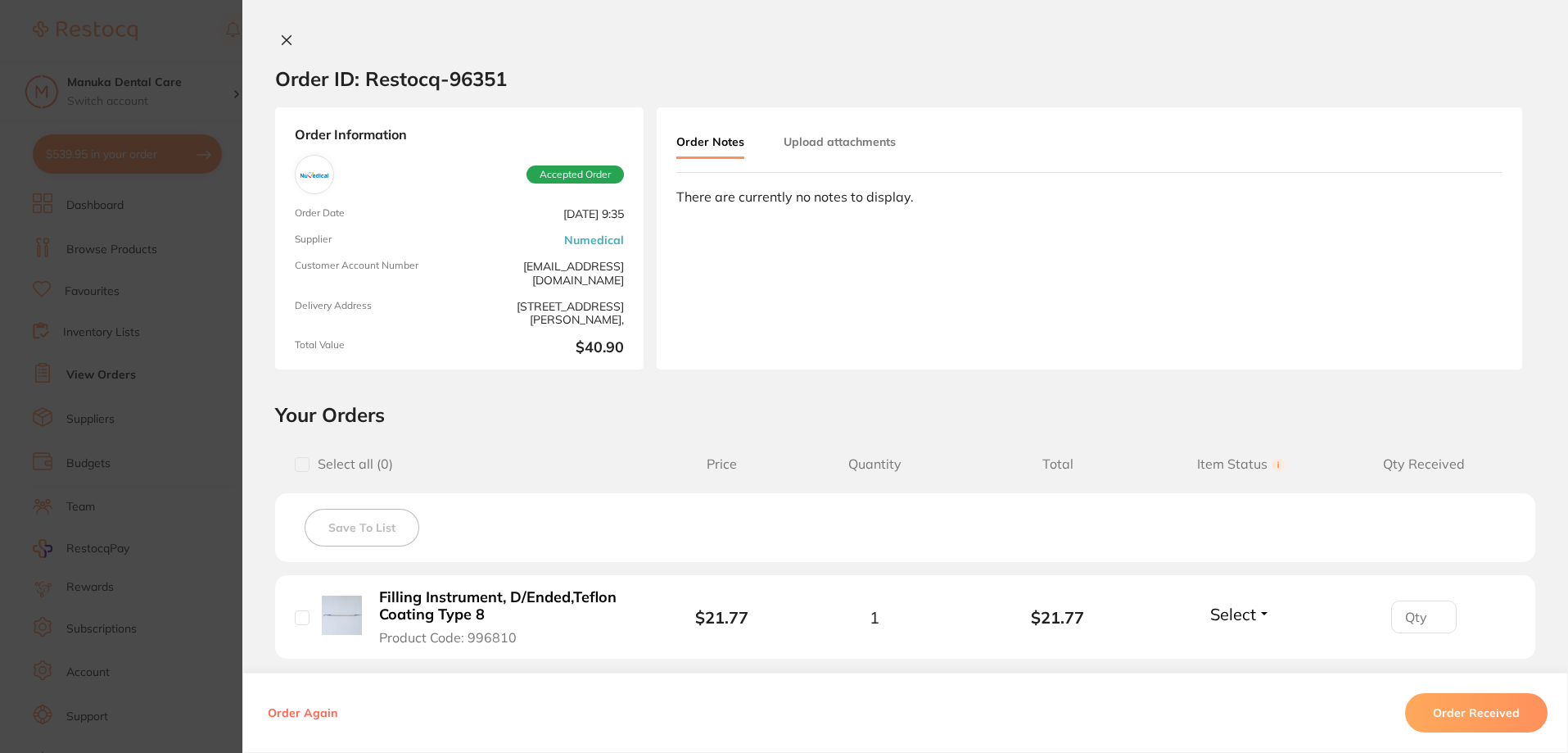
click at [281, 36] on icon at bounding box center [286, 39] width 13 height 13
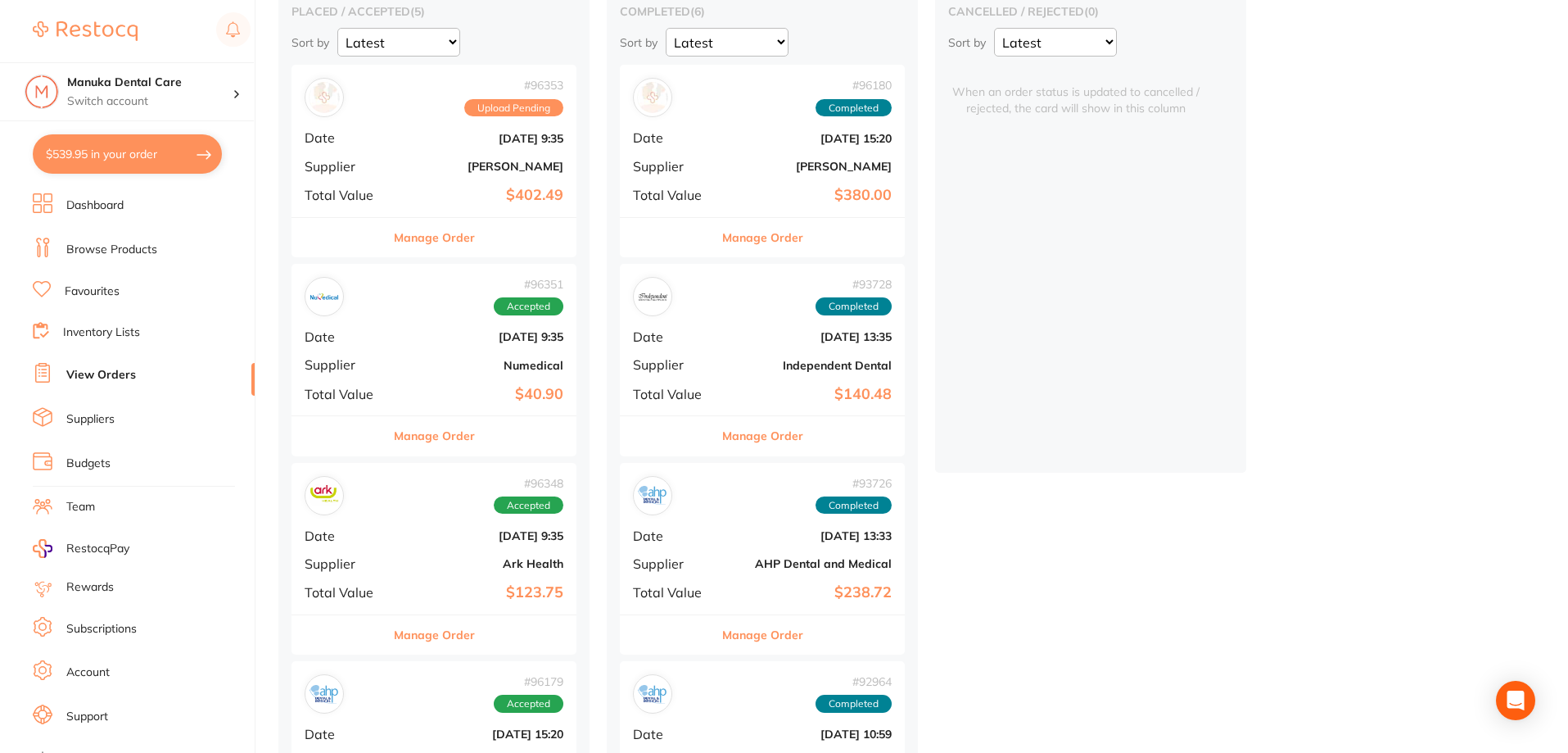
click at [423, 161] on b "[PERSON_NAME]" at bounding box center [481, 166] width 164 height 13
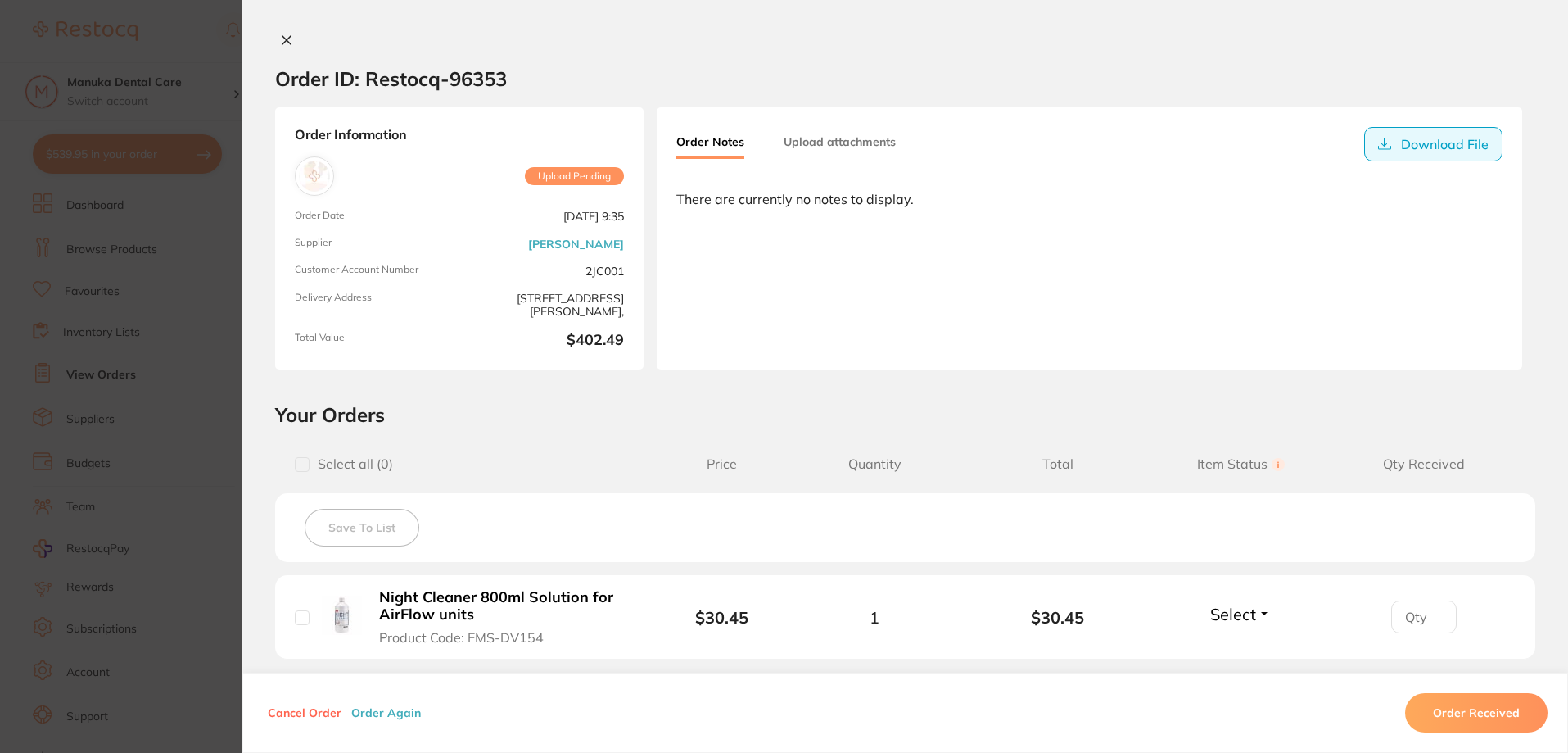
click at [1392, 146] on button "Download File" at bounding box center [1434, 144] width 138 height 34
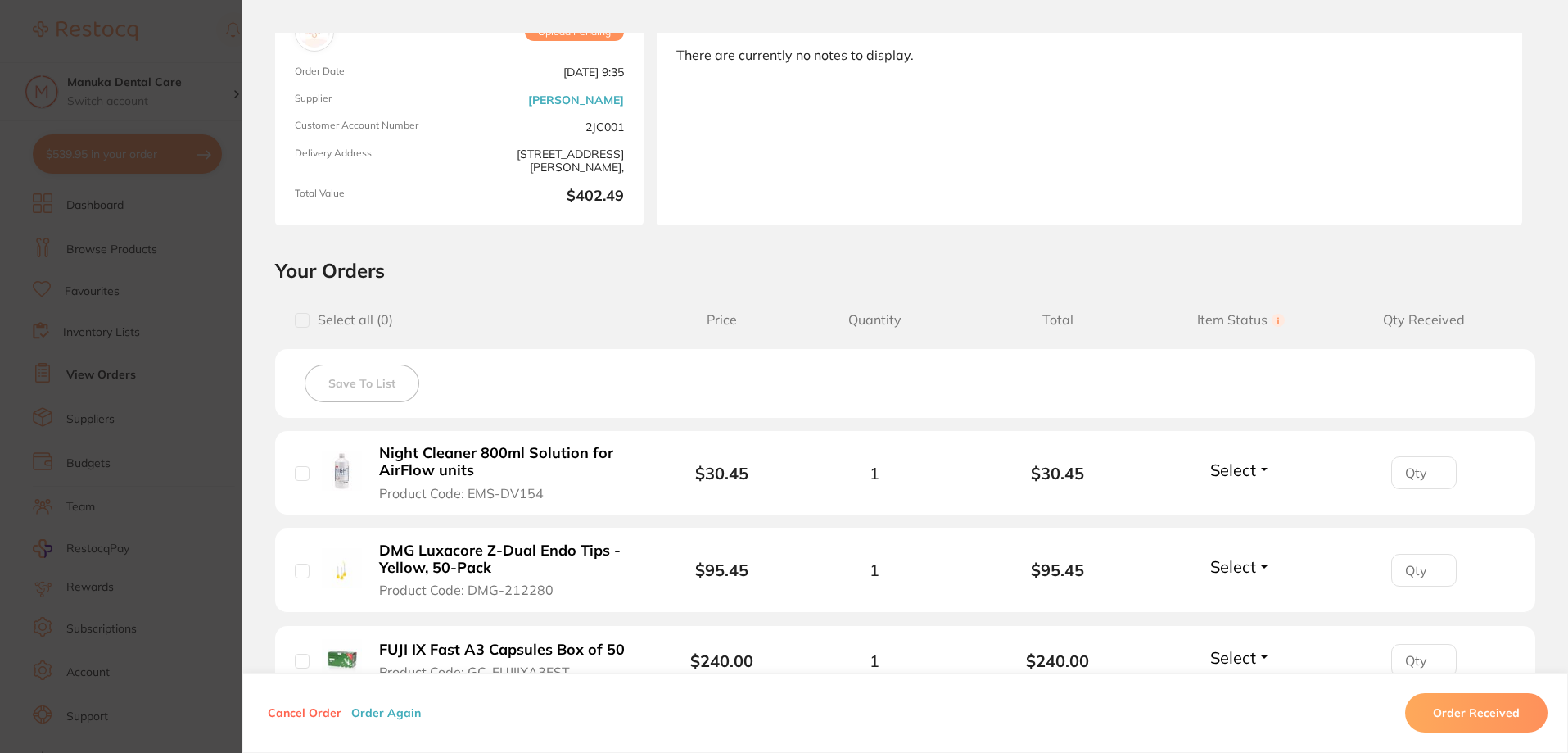
scroll to position [410, 0]
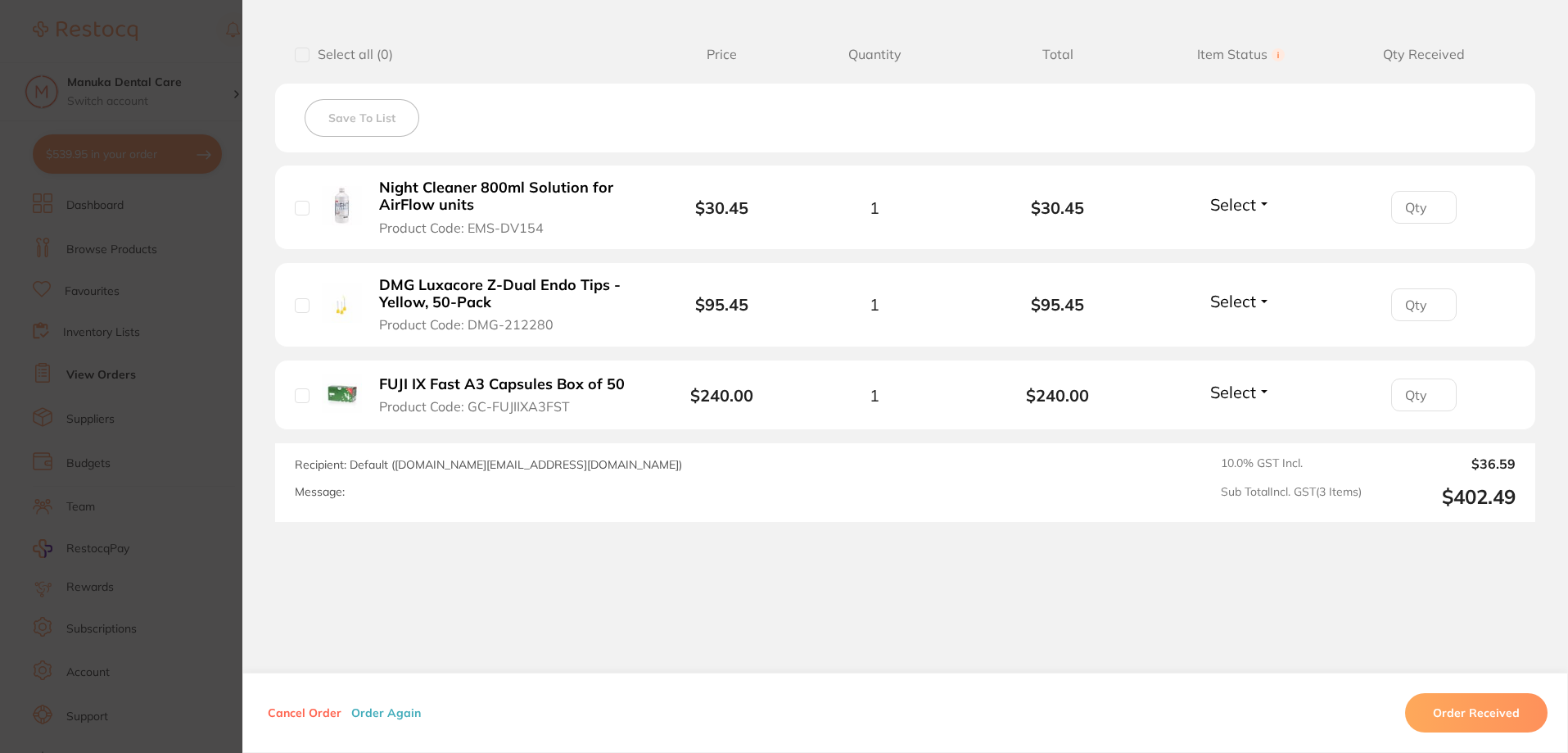
click at [195, 402] on section "Order ID: Restocq- 96353 Order Information Upload Pending Order Date [DATE] 9:3…" at bounding box center [784, 376] width 1568 height 753
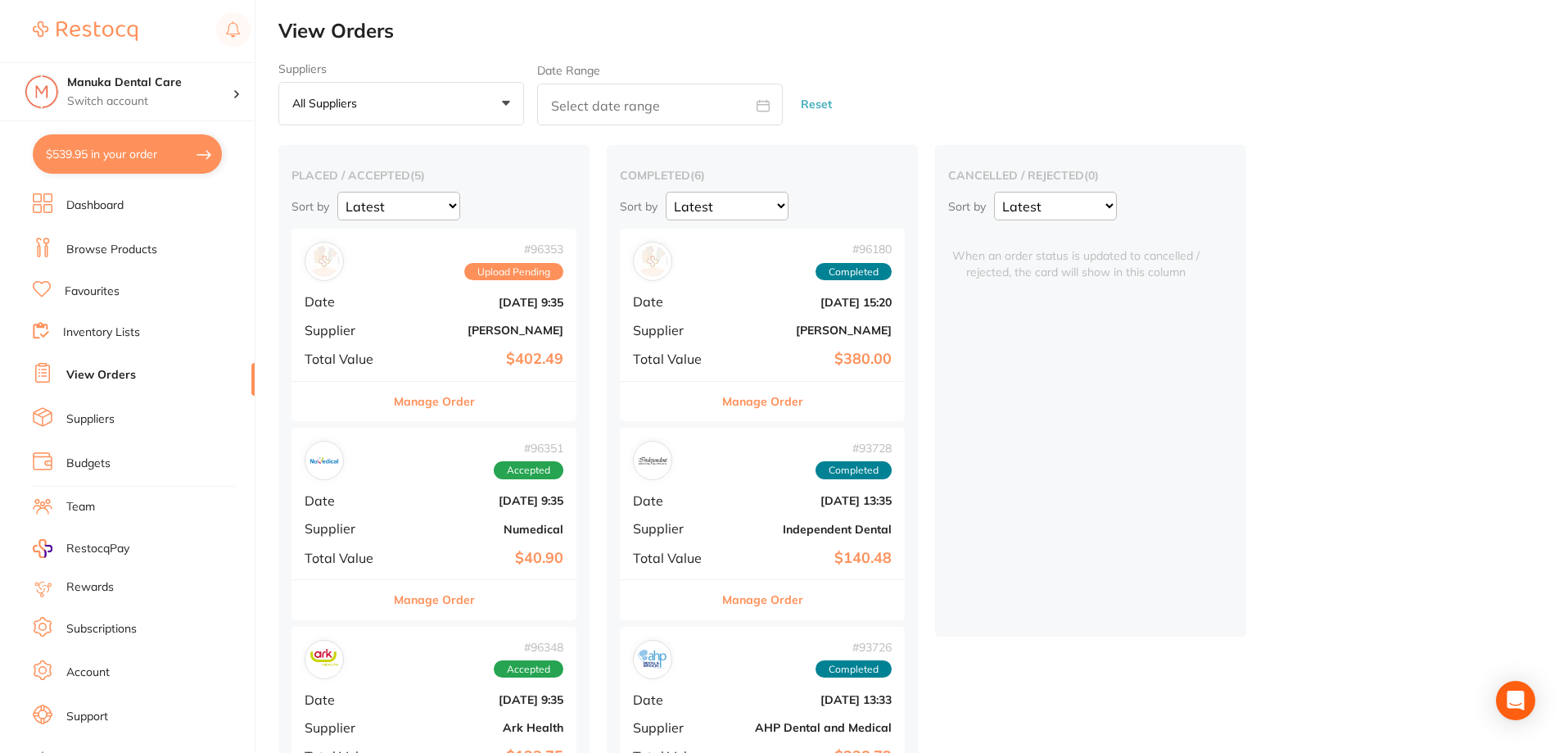
click at [405, 399] on button "Manage Order" at bounding box center [434, 402] width 81 height 39
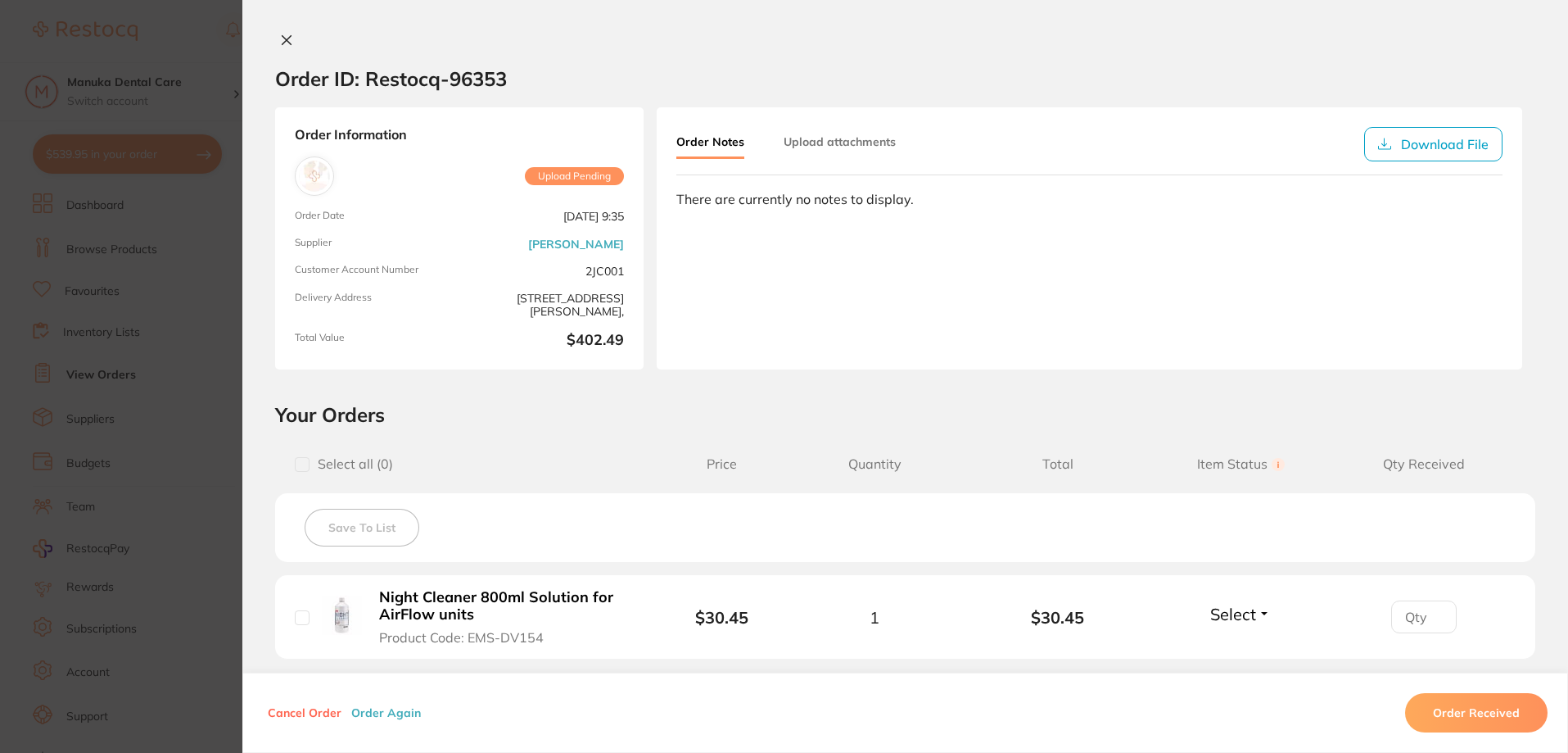
drag, startPoint x: 283, startPoint y: 37, endPoint x: 222, endPoint y: 16, distance: 64.5
click at [282, 38] on icon at bounding box center [286, 39] width 13 height 13
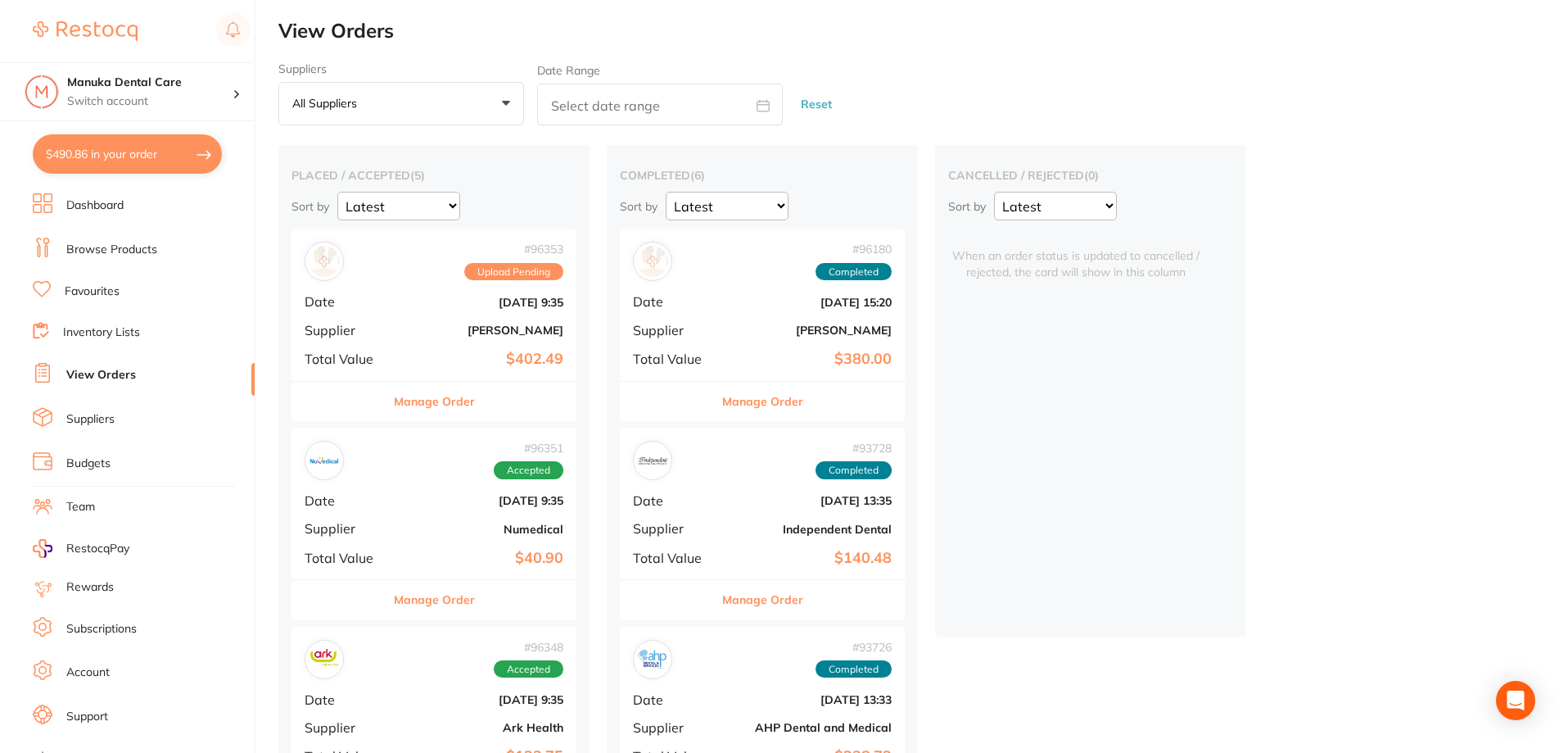
click at [424, 281] on div "# 96353 Upload Pending Date Oct 10 2025, 9:35 Supplier Henry Schein Halas Total…" at bounding box center [434, 304] width 285 height 151
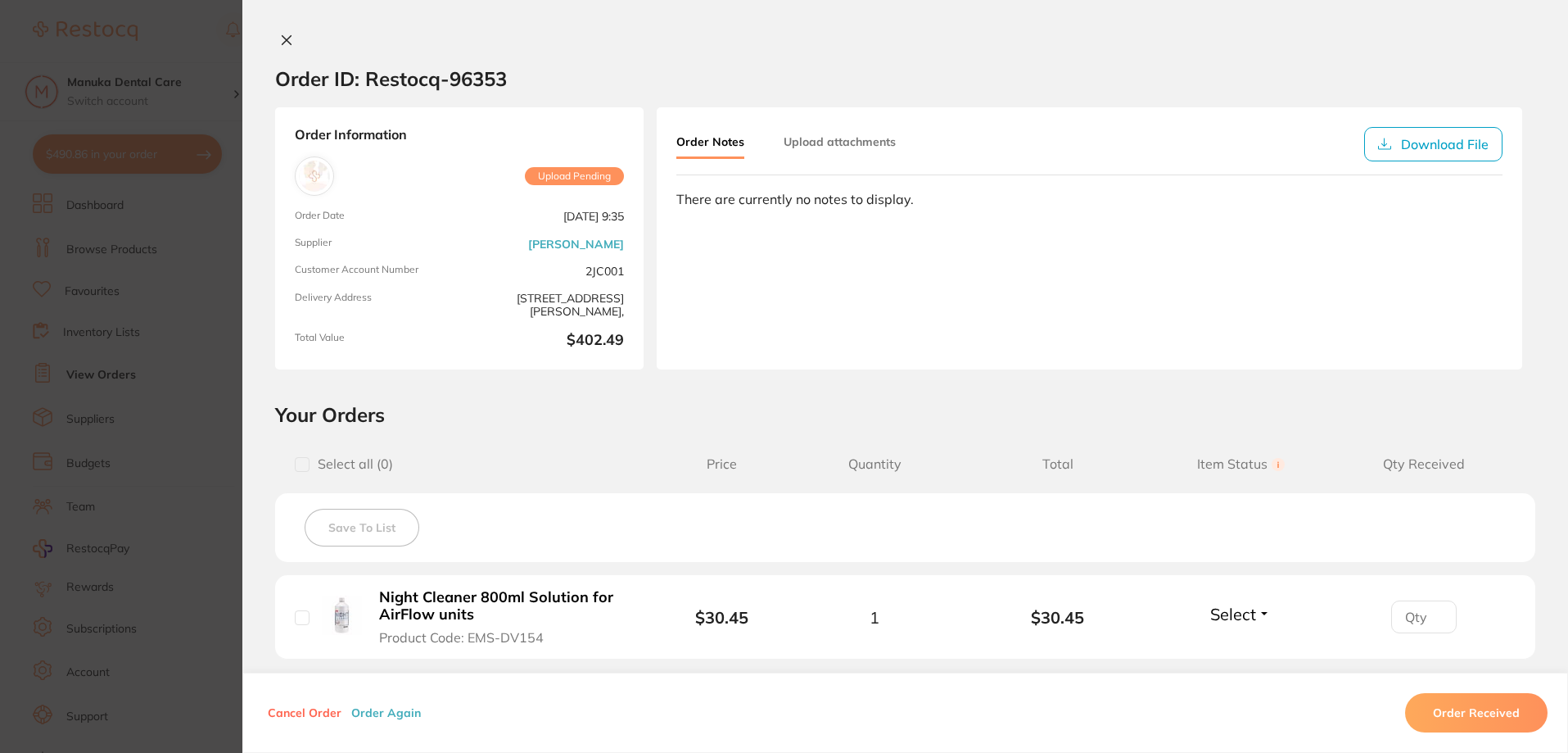
click at [287, 42] on icon at bounding box center [286, 39] width 13 height 13
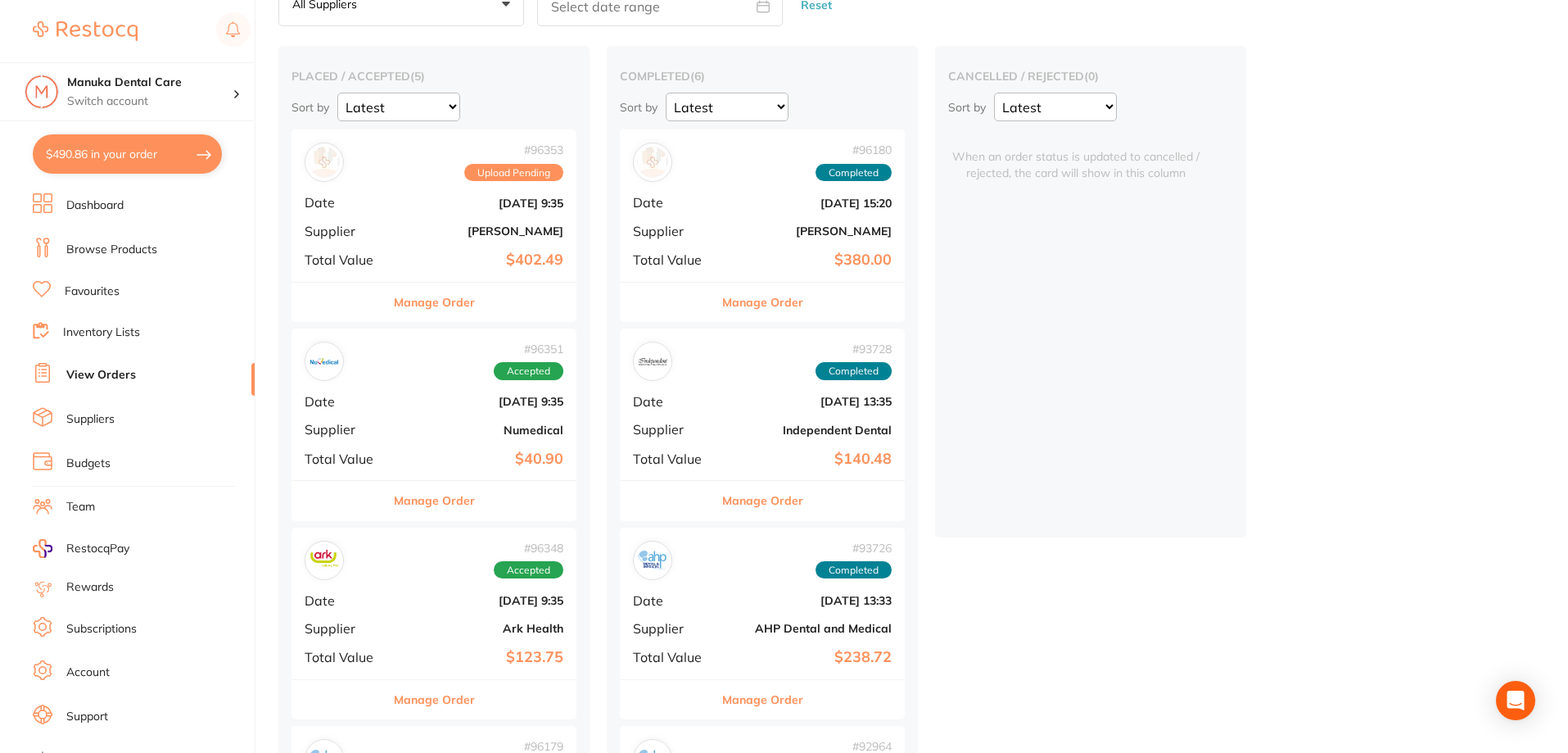
scroll to position [246, 0]
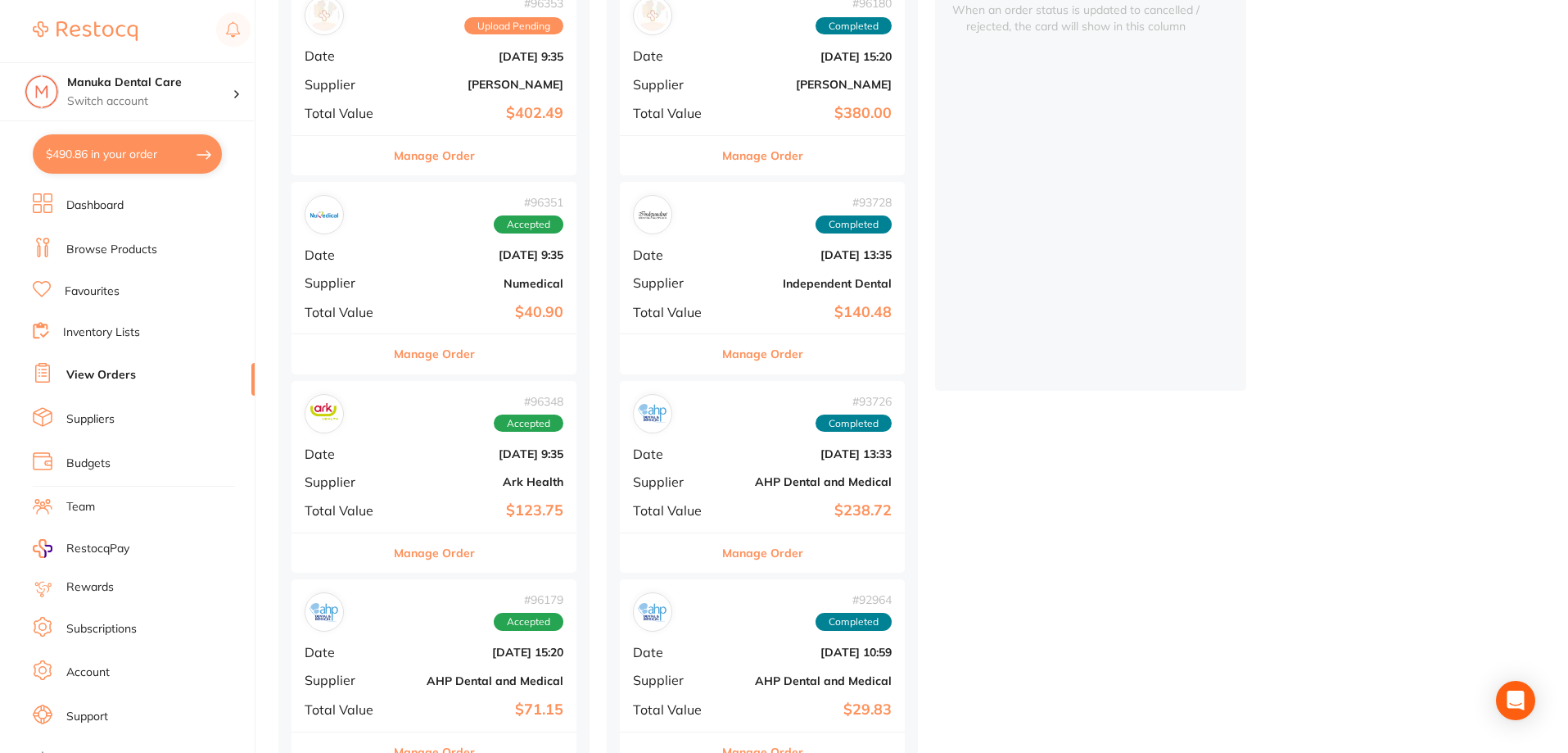
click at [122, 199] on link "Dashboard" at bounding box center [95, 205] width 57 height 16
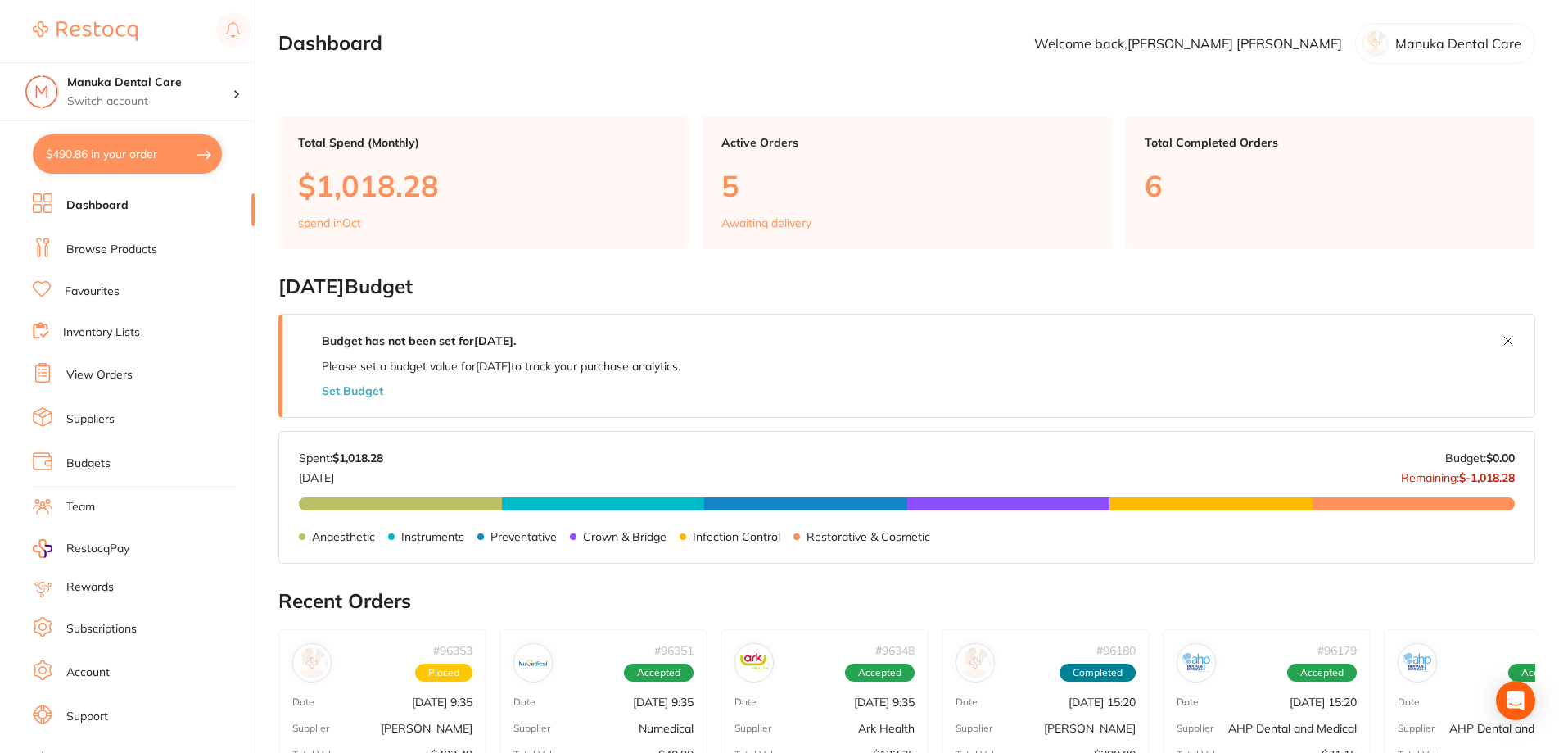
click at [847, 167] on div "Active Orders 5 Awaiting delivery" at bounding box center [907, 183] width 411 height 133
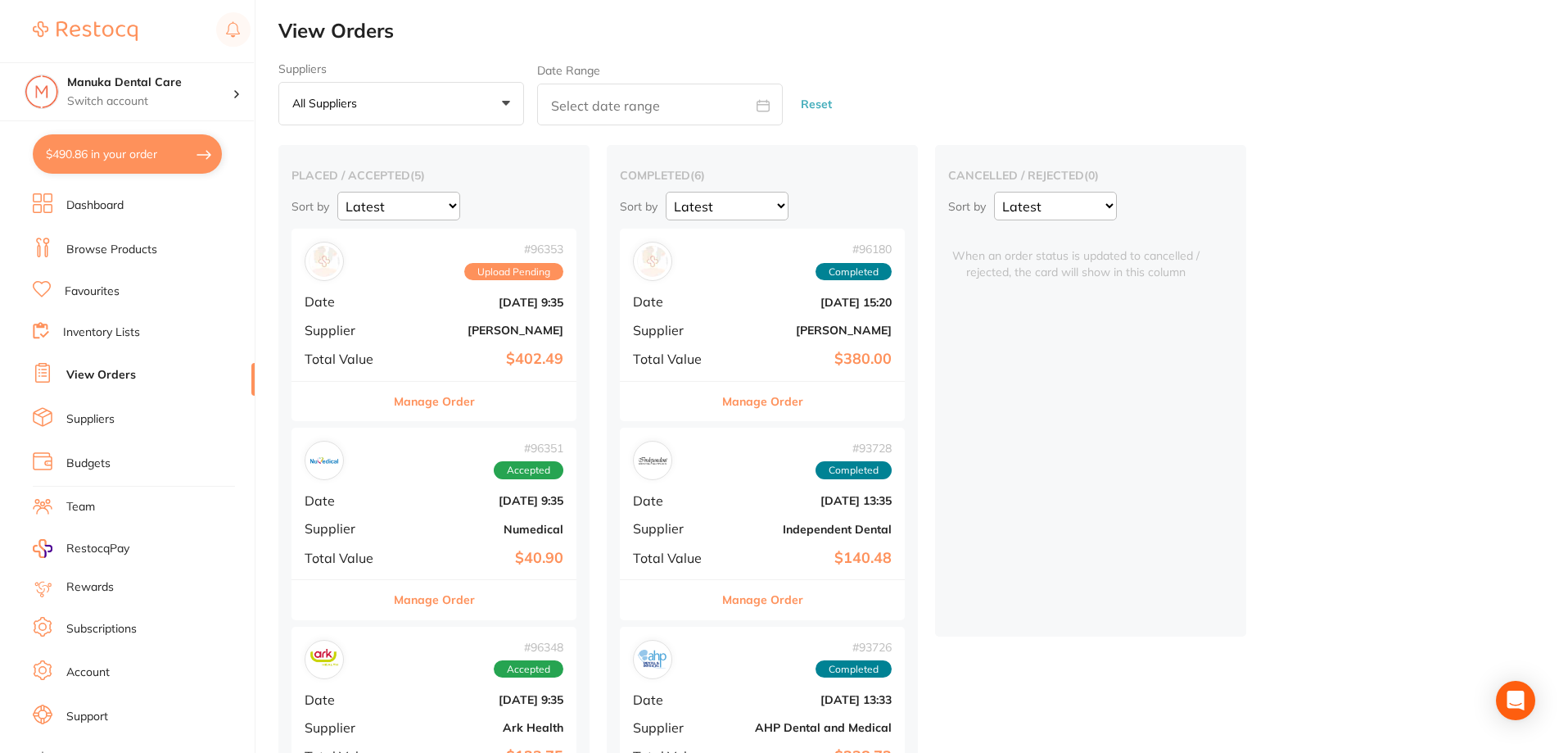
click at [109, 206] on link "Dashboard" at bounding box center [95, 205] width 57 height 16
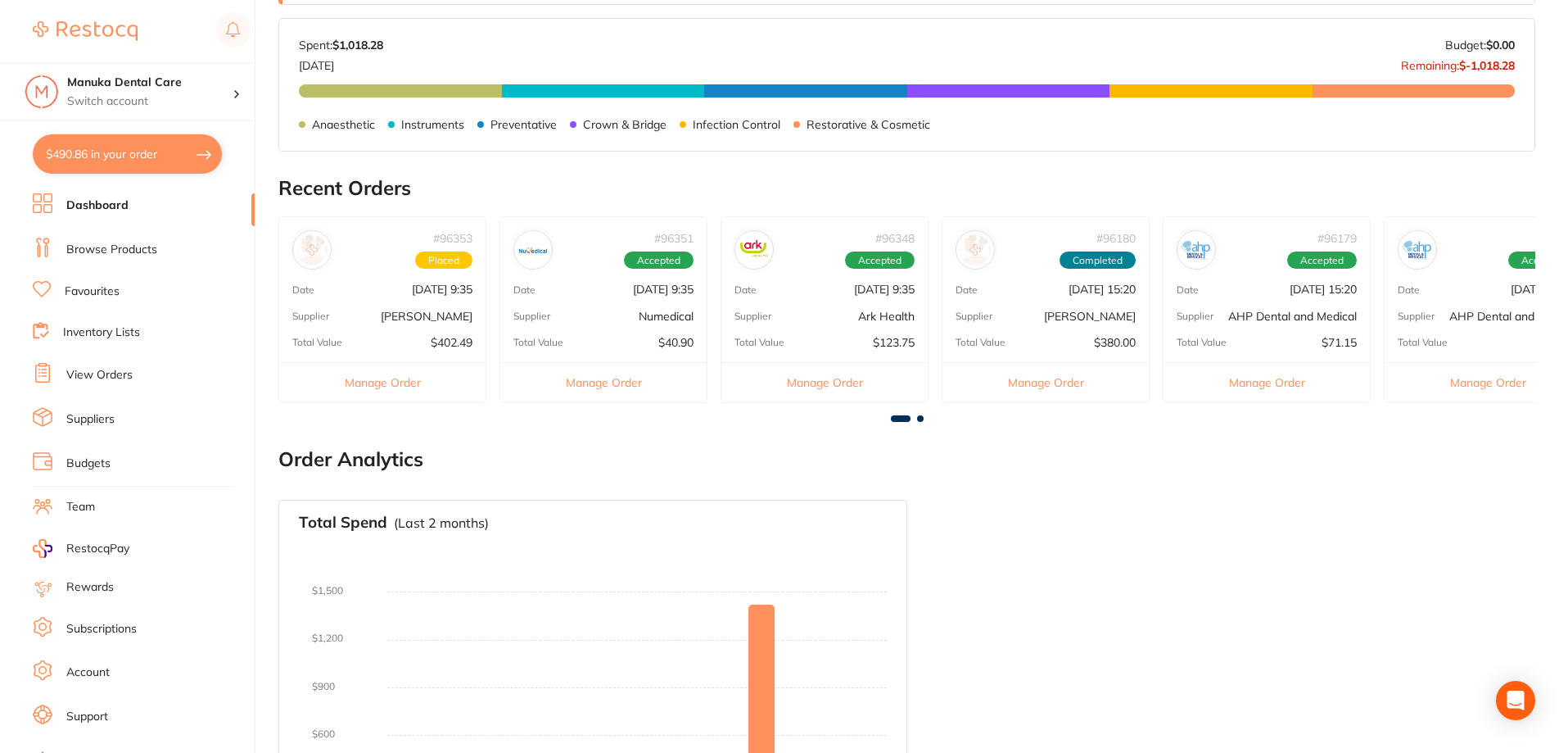
scroll to position [544, 0]
